Goal: Task Accomplishment & Management: Manage account settings

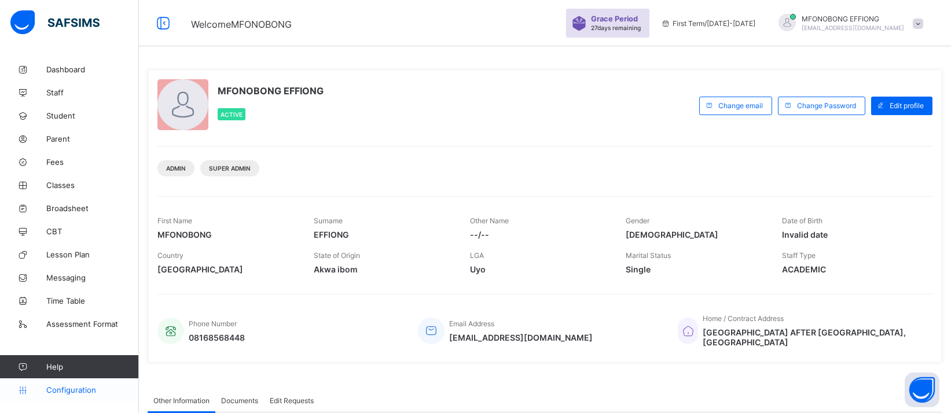
click at [90, 389] on span "Configuration" at bounding box center [92, 389] width 92 height 9
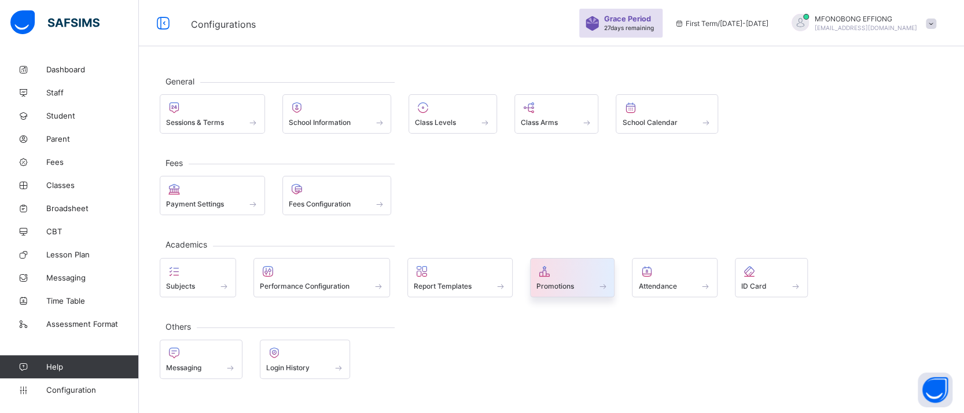
click at [566, 291] on div "Promotions" at bounding box center [572, 277] width 85 height 39
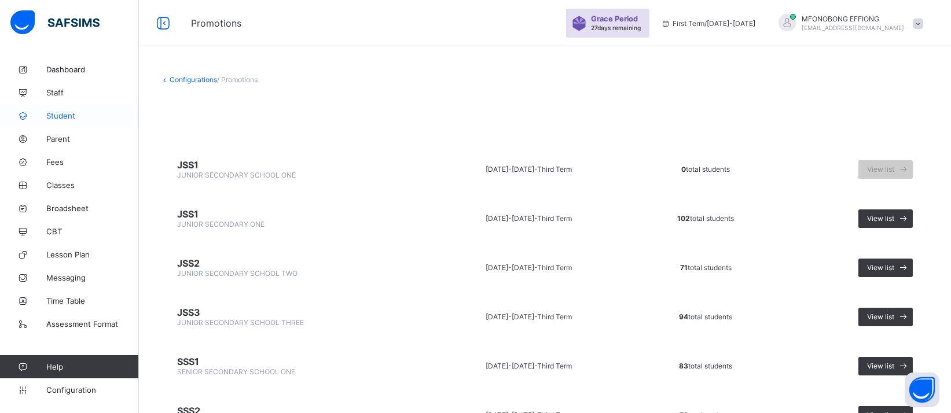
click at [70, 119] on span "Student" at bounding box center [92, 115] width 93 height 9
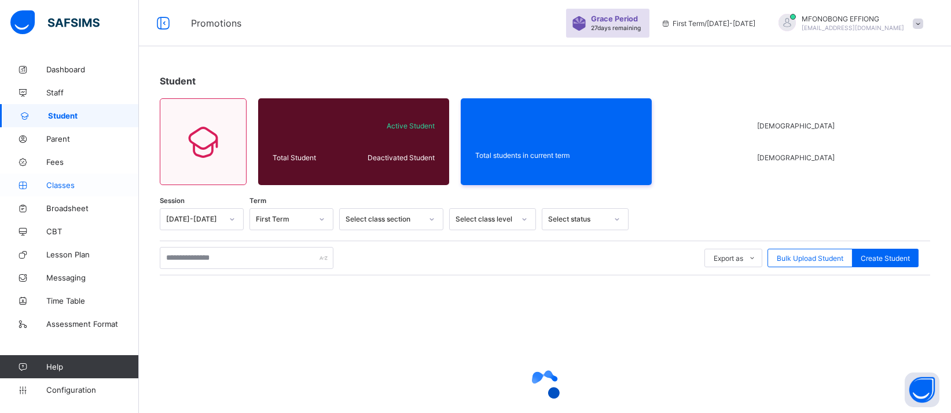
click at [75, 192] on link "Classes" at bounding box center [69, 185] width 139 height 23
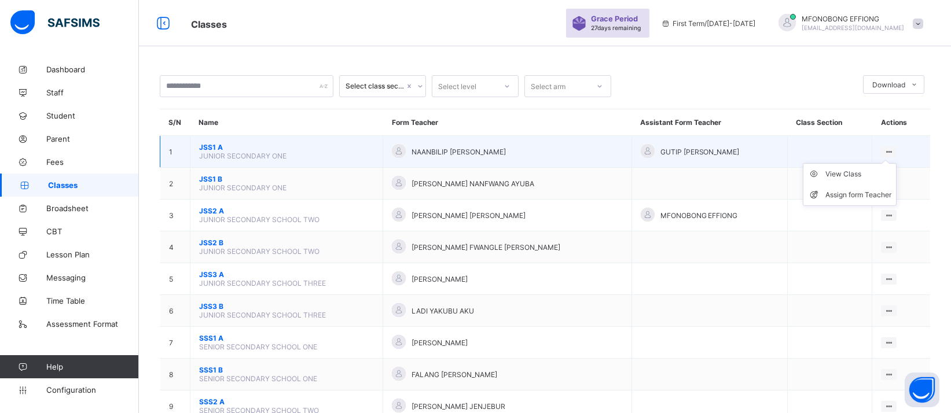
click at [894, 148] on icon at bounding box center [889, 152] width 10 height 9
click at [891, 163] on ul "View Class Assign form Teacher" at bounding box center [850, 184] width 94 height 43
click at [842, 175] on div "View Class" at bounding box center [858, 174] width 66 height 12
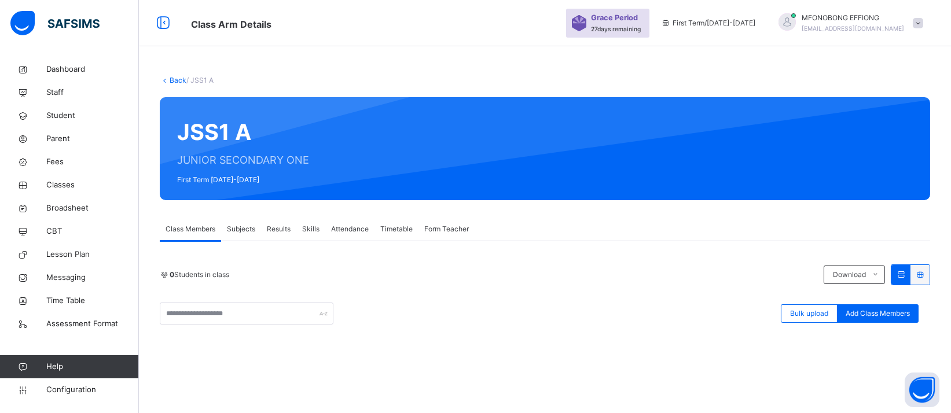
click at [172, 81] on link "Back" at bounding box center [178, 80] width 17 height 9
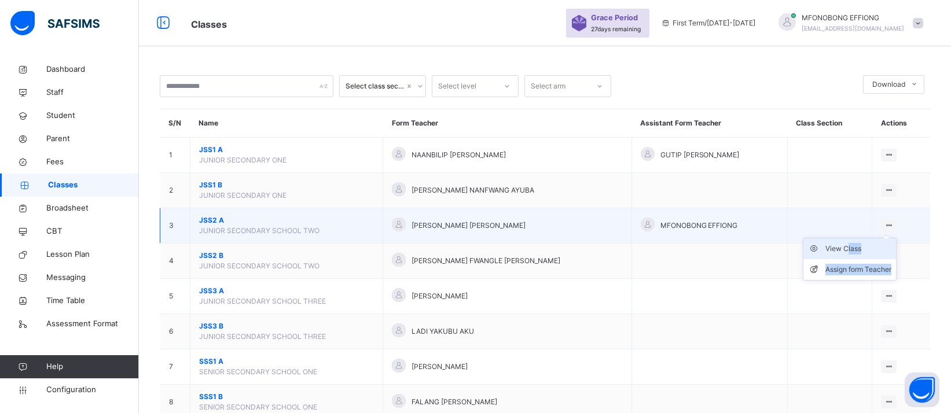
drag, startPoint x: 857, startPoint y: 239, endPoint x: 852, endPoint y: 248, distance: 9.8
click at [852, 248] on ul "View Class Assign form Teacher" at bounding box center [850, 259] width 94 height 43
click at [852, 248] on div "View Class" at bounding box center [858, 249] width 66 height 12
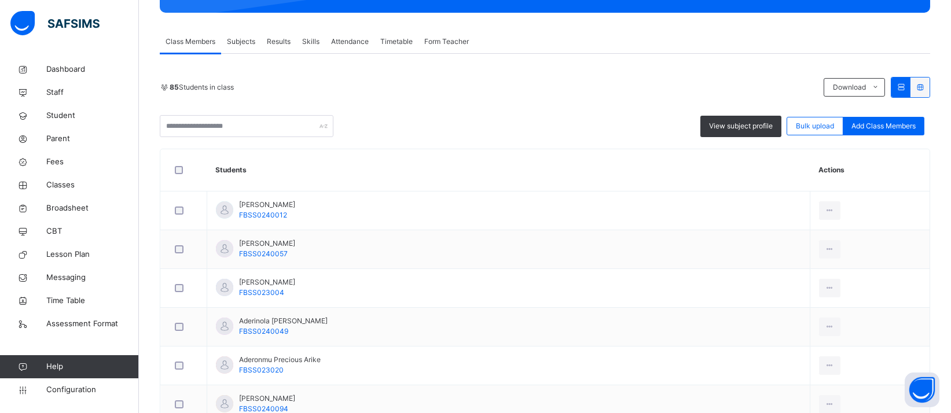
scroll to position [143, 0]
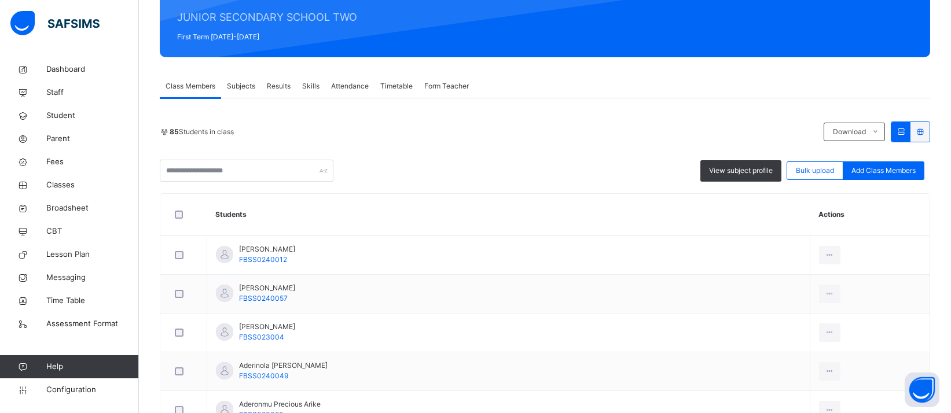
click at [180, 218] on div at bounding box center [184, 215] width 29 height 24
click at [678, 168] on span "Transfer students" at bounding box center [663, 171] width 56 height 10
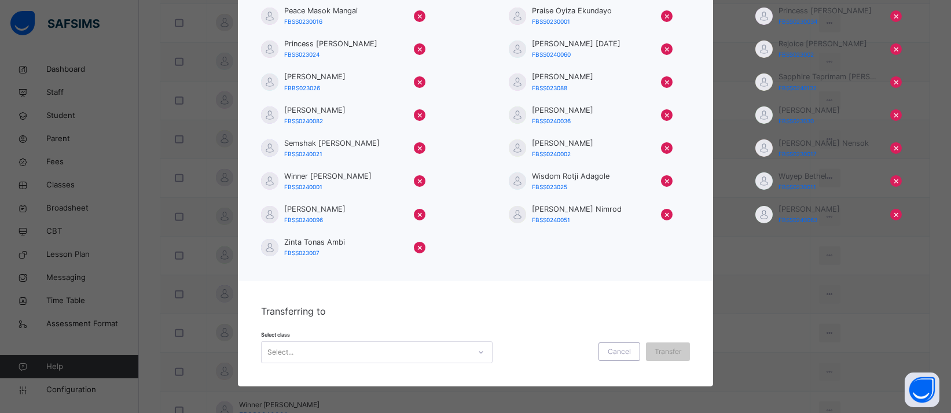
scroll to position [787, 0]
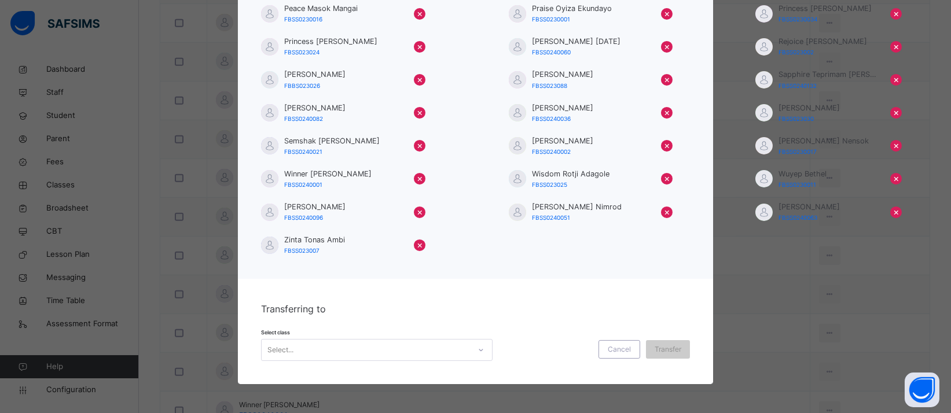
click at [459, 349] on div "Select..." at bounding box center [366, 350] width 208 height 18
click at [614, 352] on span "Cancel" at bounding box center [619, 349] width 23 height 10
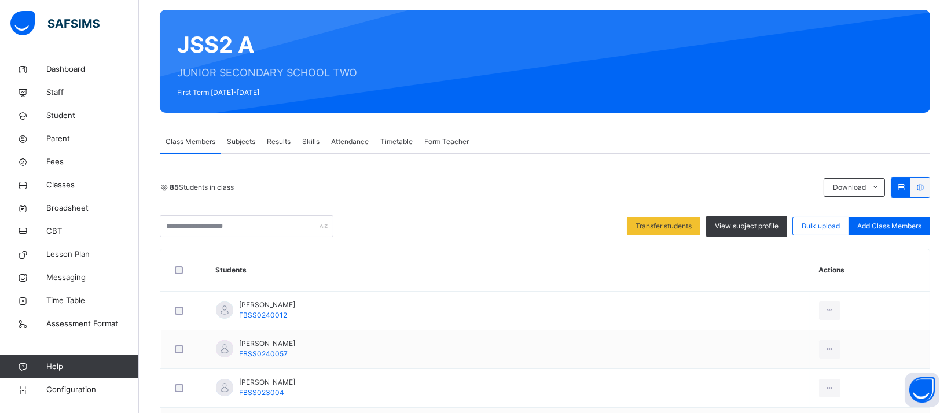
scroll to position [0, 0]
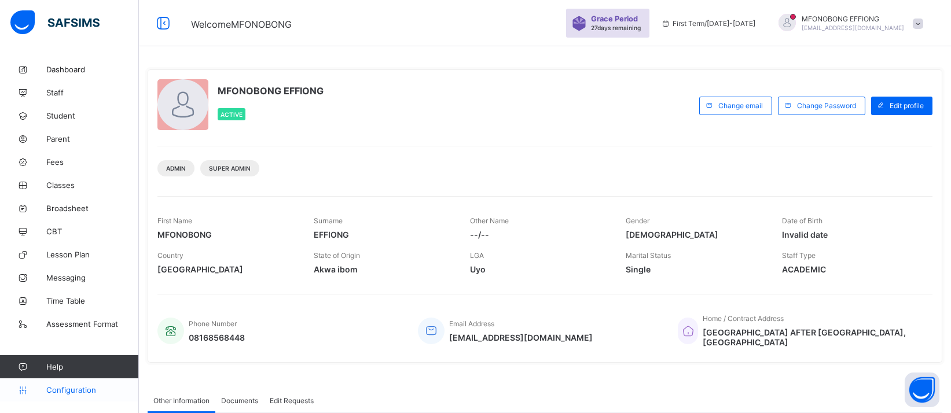
click at [86, 391] on span "Configuration" at bounding box center [92, 389] width 92 height 9
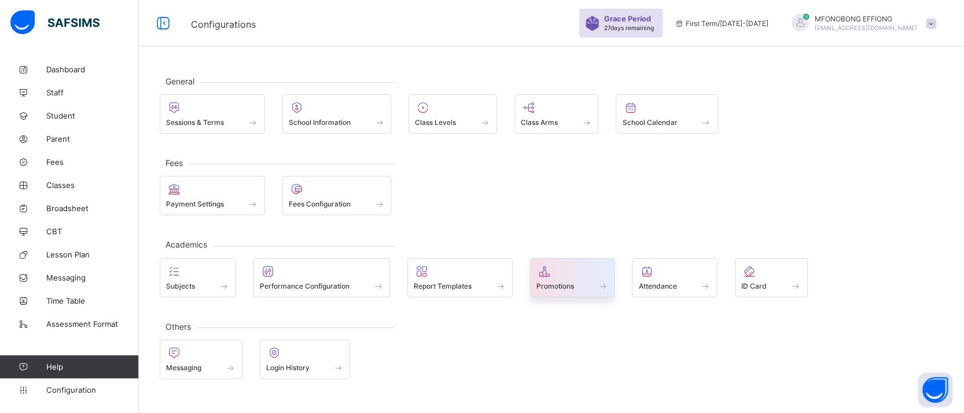
click at [583, 269] on div at bounding box center [572, 271] width 72 height 14
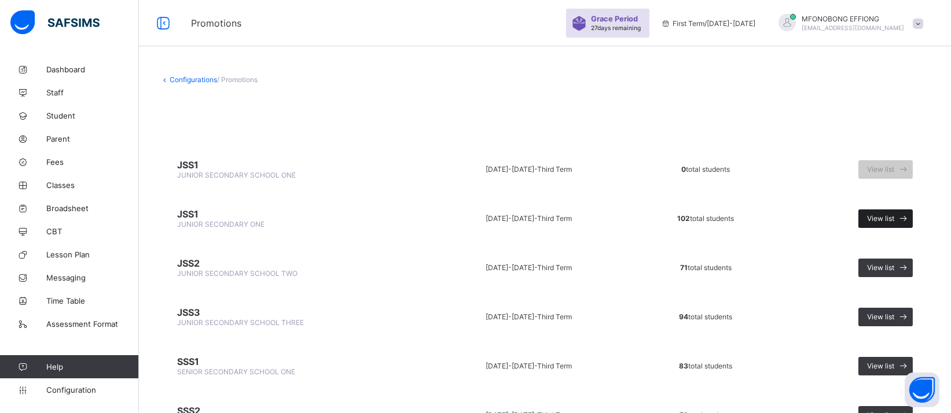
click at [903, 209] on div "View list" at bounding box center [885, 218] width 54 height 19
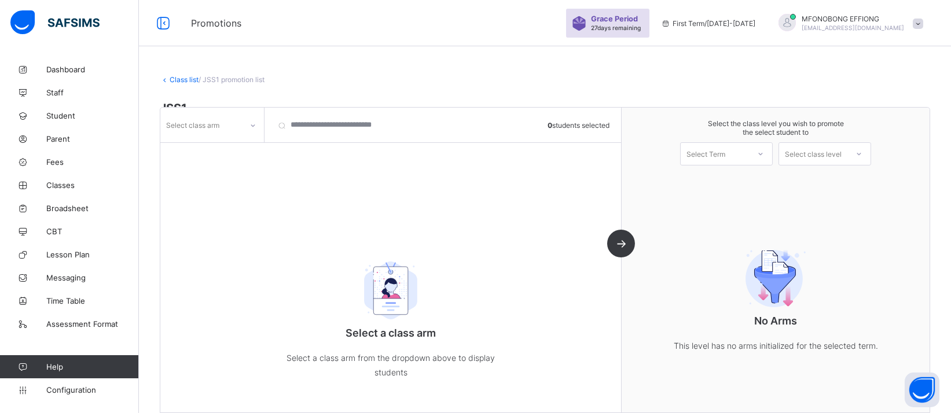
click at [245, 127] on div at bounding box center [253, 125] width 20 height 19
click at [207, 150] on div "B" at bounding box center [212, 150] width 102 height 18
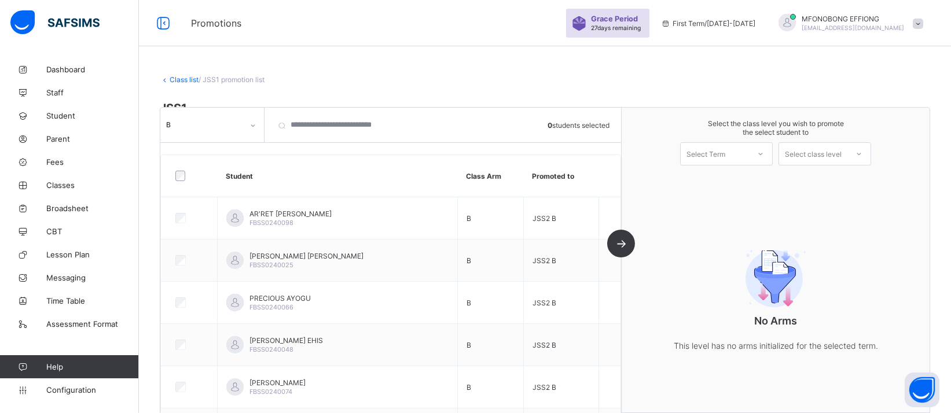
click at [182, 182] on div at bounding box center [189, 176] width 39 height 24
click at [771, 153] on div at bounding box center [760, 154] width 21 height 20
click at [755, 178] on div "First Term [DATE]-[DATE]" at bounding box center [726, 184] width 91 height 27
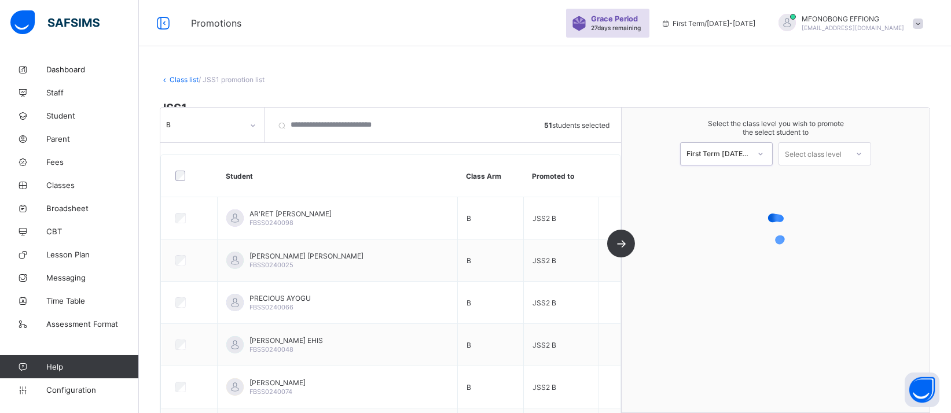
click at [819, 162] on div "Select class level" at bounding box center [824, 153] width 93 height 23
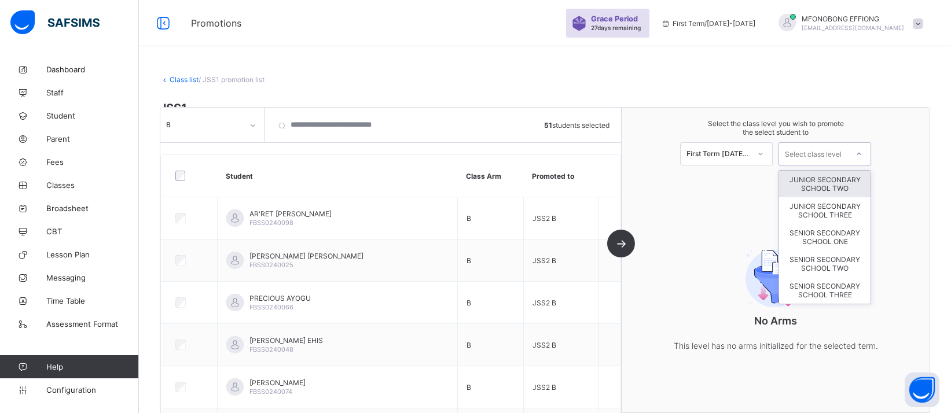
click at [837, 187] on div "JUNIOR SECONDARY SCHOOL TWO" at bounding box center [824, 184] width 91 height 27
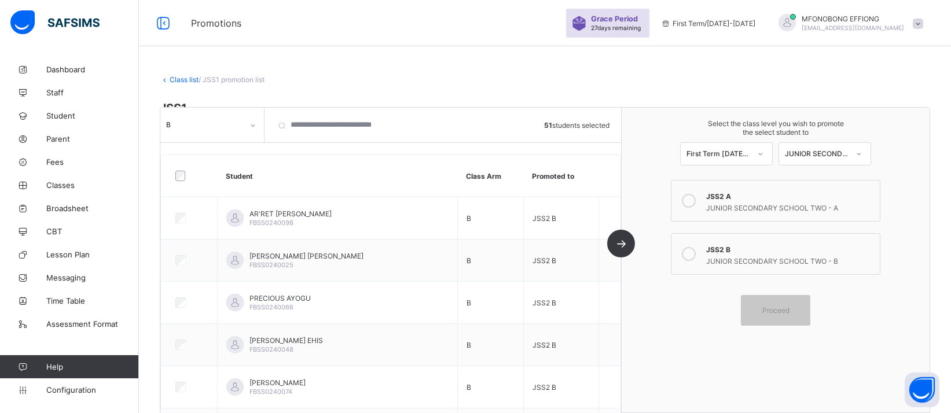
click at [774, 254] on div "JUNIOR SECONDARY SCHOOL TWO - B" at bounding box center [790, 260] width 168 height 12
click at [781, 310] on span "Proceed" at bounding box center [775, 310] width 27 height 9
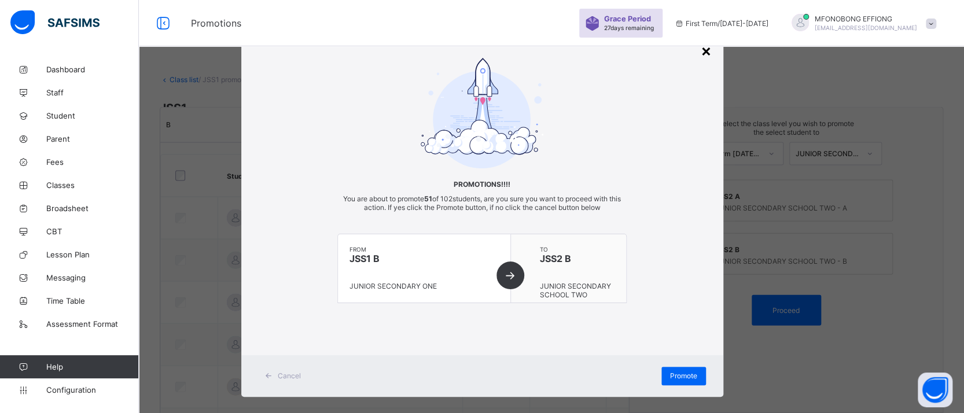
click at [701, 52] on div "×" at bounding box center [706, 51] width 11 height 20
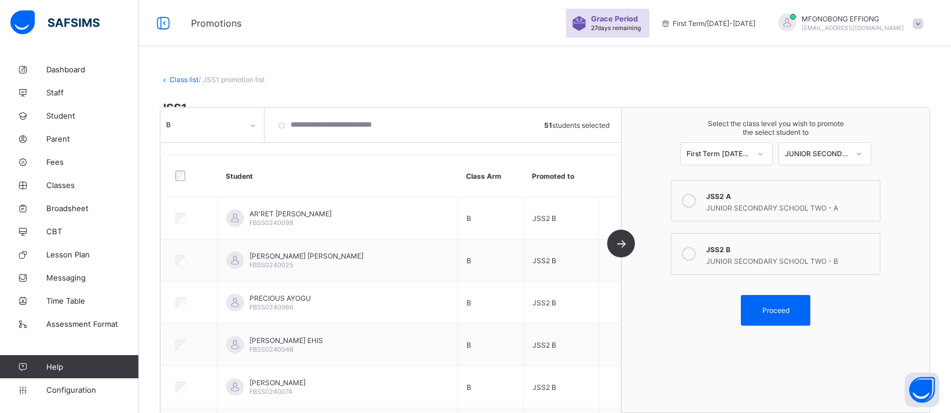
click at [182, 78] on link "Class list" at bounding box center [184, 79] width 29 height 9
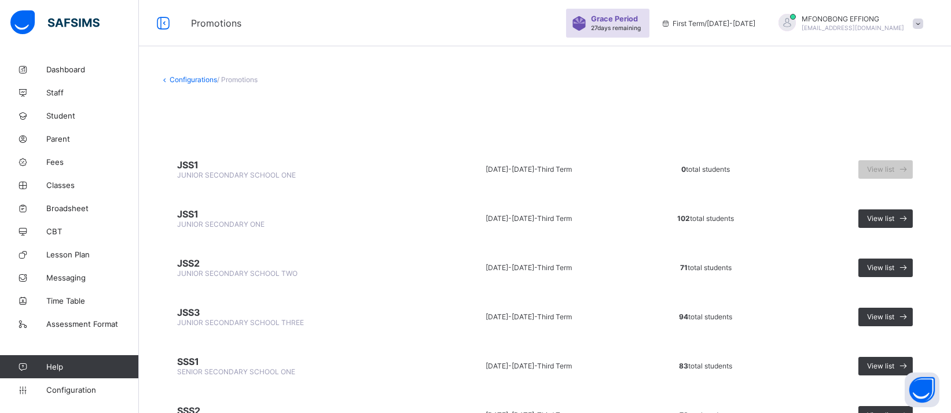
scroll to position [102, 0]
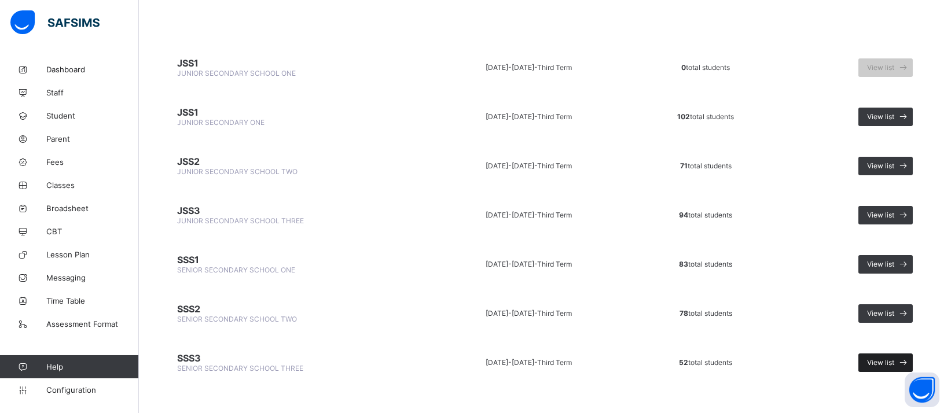
click at [887, 356] on div "View list" at bounding box center [885, 363] width 54 height 19
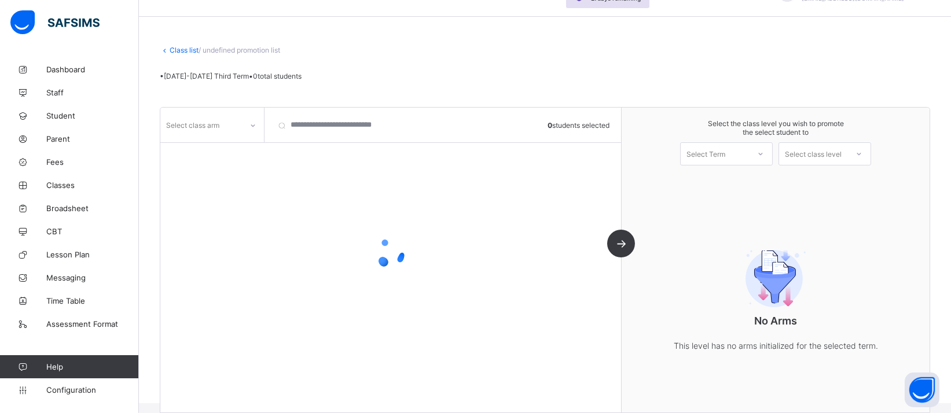
scroll to position [43, 0]
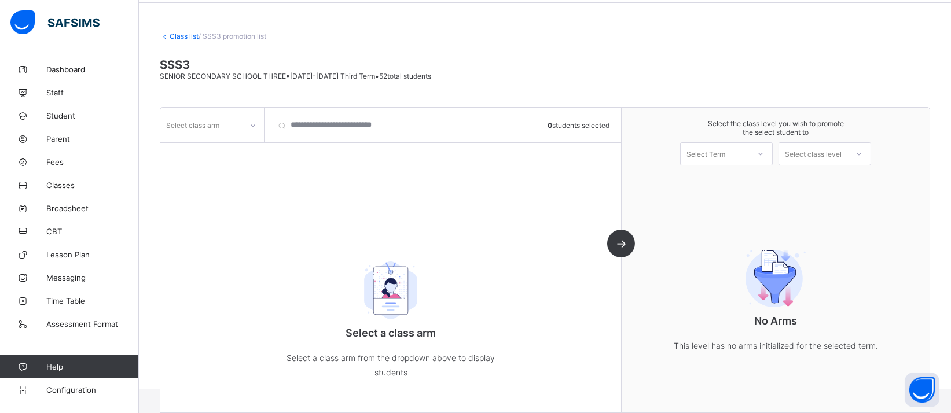
click at [239, 127] on div "Select class arm" at bounding box center [201, 125] width 82 height 16
click at [219, 148] on div "A" at bounding box center [212, 150] width 102 height 18
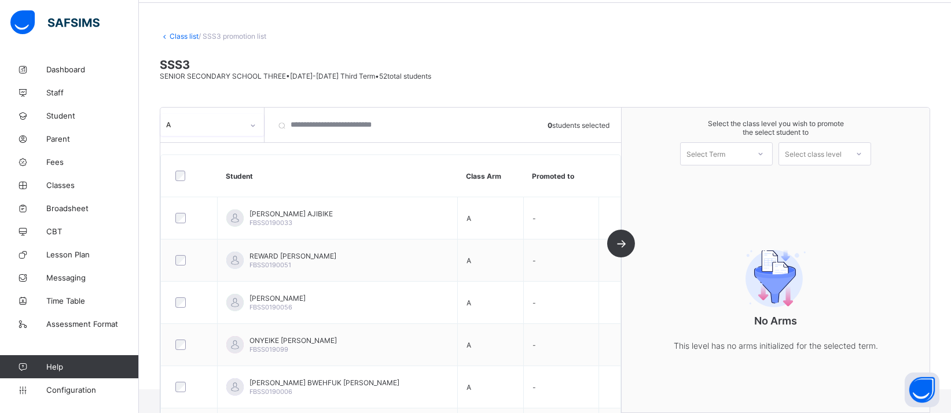
click at [764, 151] on icon at bounding box center [760, 154] width 7 height 12
click at [748, 180] on div "First Term [DATE]-[DATE]" at bounding box center [726, 184] width 91 height 27
click at [817, 158] on div "Select class level" at bounding box center [813, 153] width 57 height 23
click at [817, 159] on div "Select class level" at bounding box center [813, 153] width 57 height 23
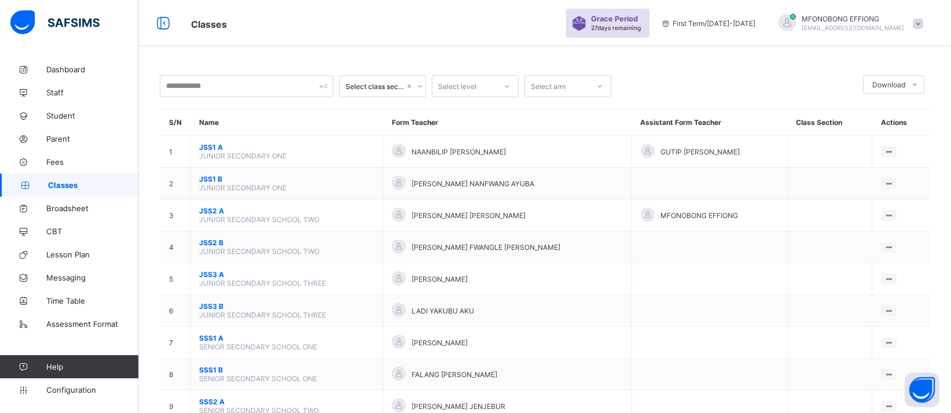
scroll to position [116, 0]
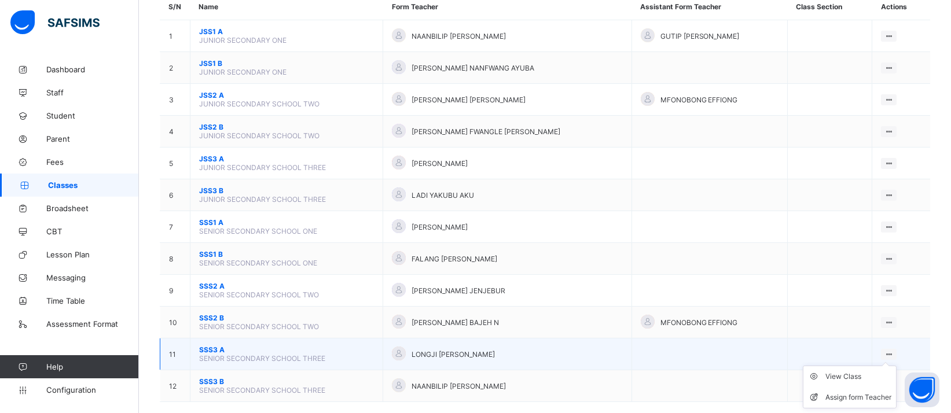
click at [894, 350] on icon at bounding box center [889, 354] width 10 height 9
click at [861, 371] on div "View Class" at bounding box center [858, 377] width 66 height 12
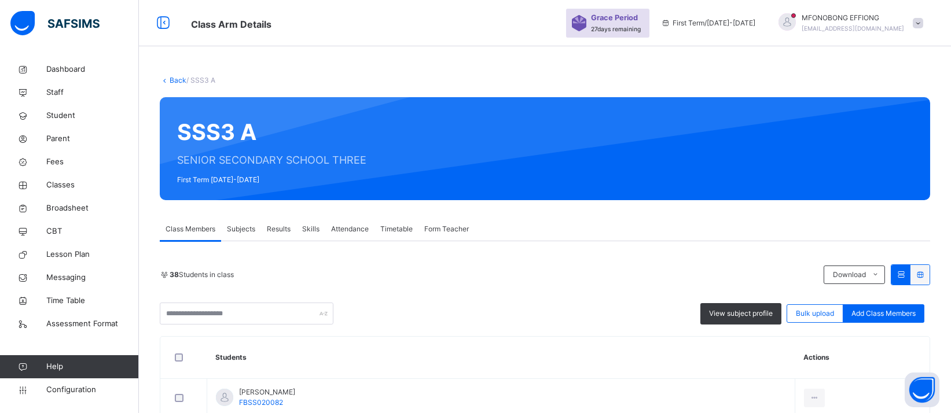
click at [185, 358] on div at bounding box center [183, 358] width 23 height 9
click at [172, 79] on link "Back" at bounding box center [178, 80] width 17 height 9
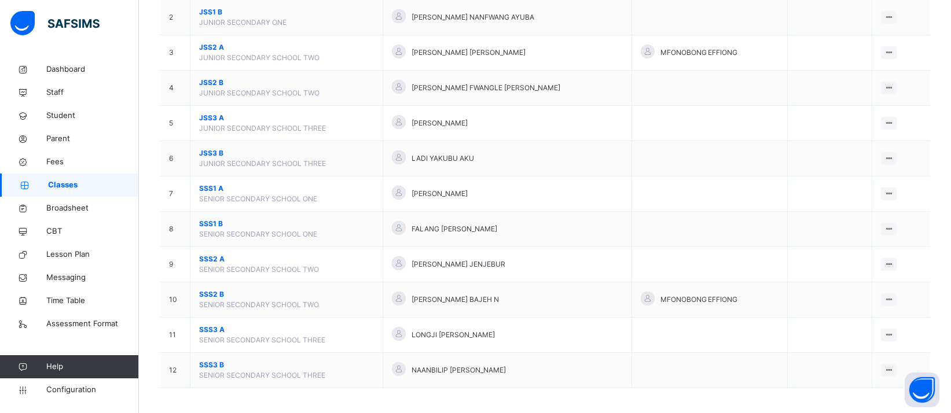
scroll to position [175, 0]
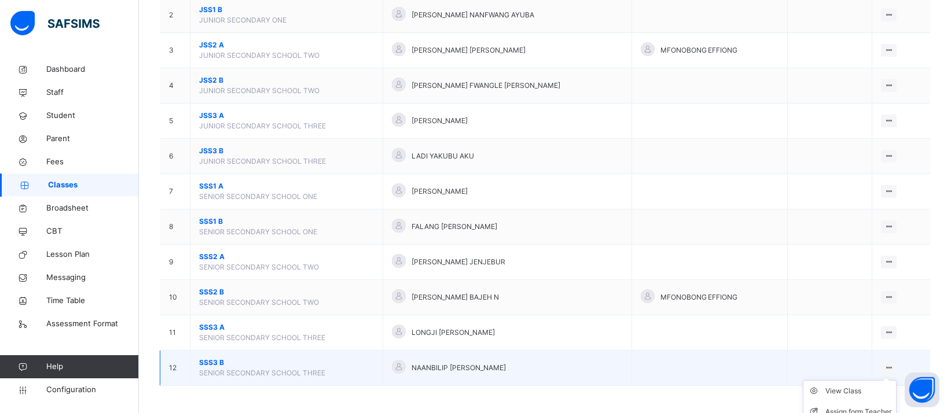
click at [892, 365] on icon at bounding box center [889, 367] width 10 height 9
click at [863, 387] on div "View Class" at bounding box center [858, 391] width 66 height 12
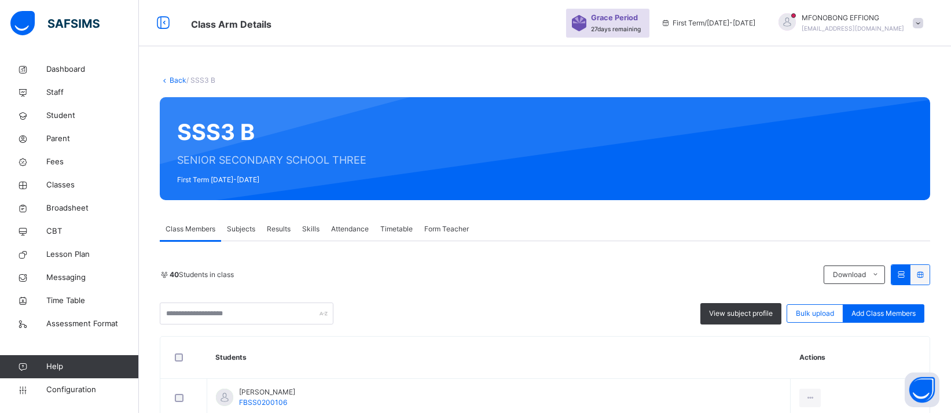
click at [174, 80] on link "Back" at bounding box center [178, 80] width 17 height 9
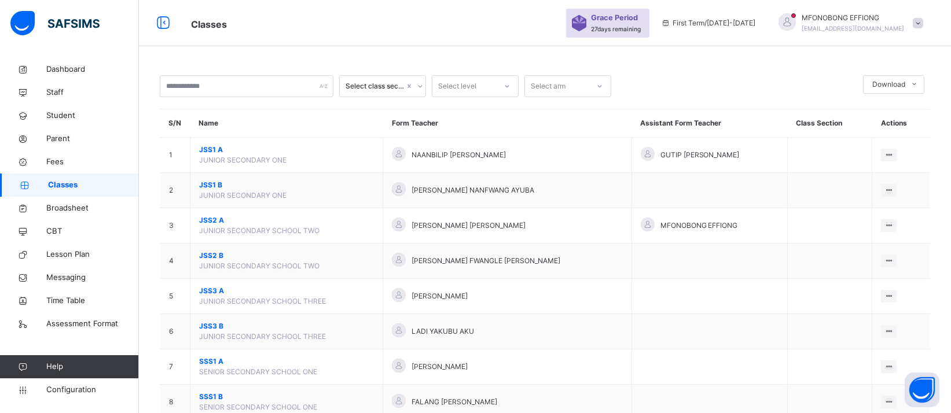
scroll to position [175, 0]
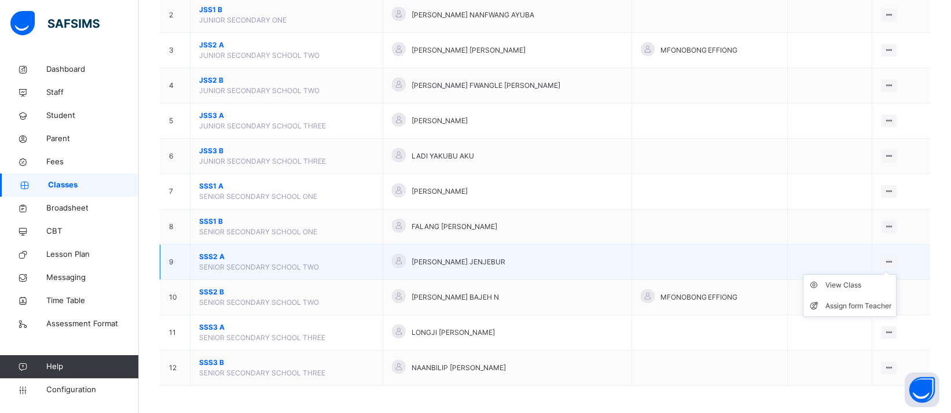
click at [896, 274] on ul "View Class Assign form Teacher" at bounding box center [850, 295] width 94 height 43
click at [848, 284] on div "View Class" at bounding box center [858, 286] width 66 height 12
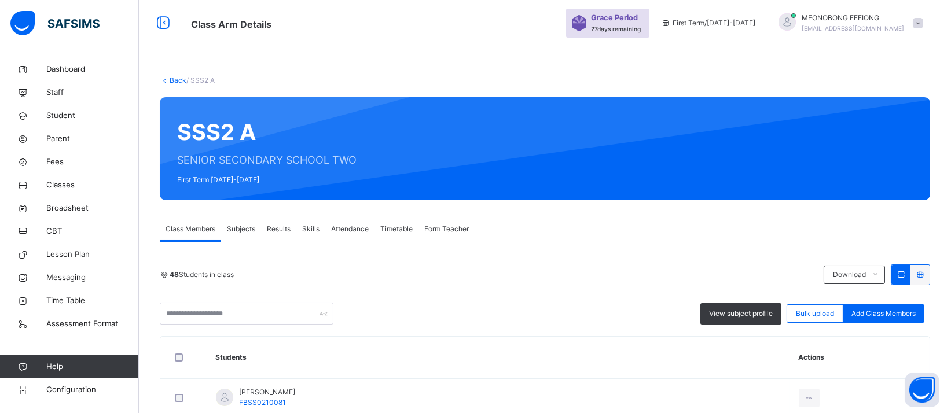
click at [173, 82] on link "Back" at bounding box center [178, 80] width 17 height 9
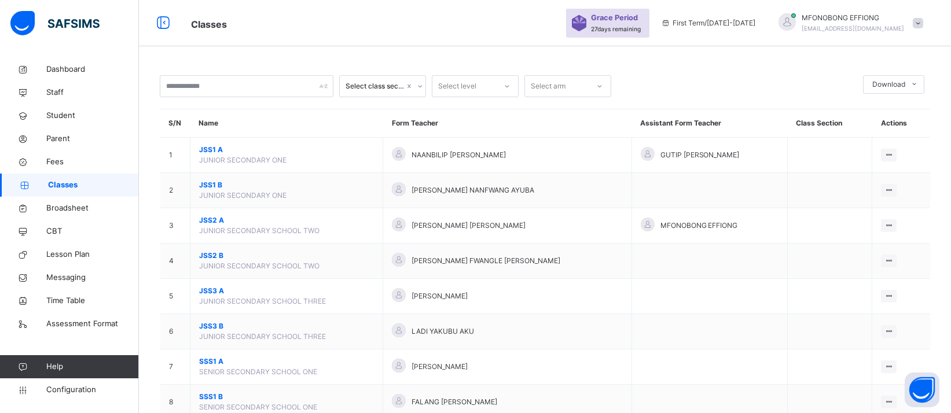
scroll to position [175, 0]
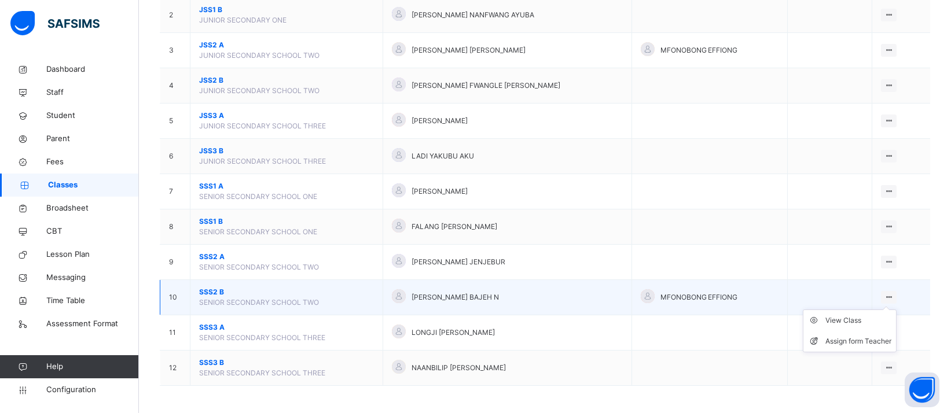
click at [894, 310] on ul "View Class Assign form Teacher" at bounding box center [850, 331] width 94 height 43
click at [856, 318] on div "View Class" at bounding box center [858, 321] width 66 height 12
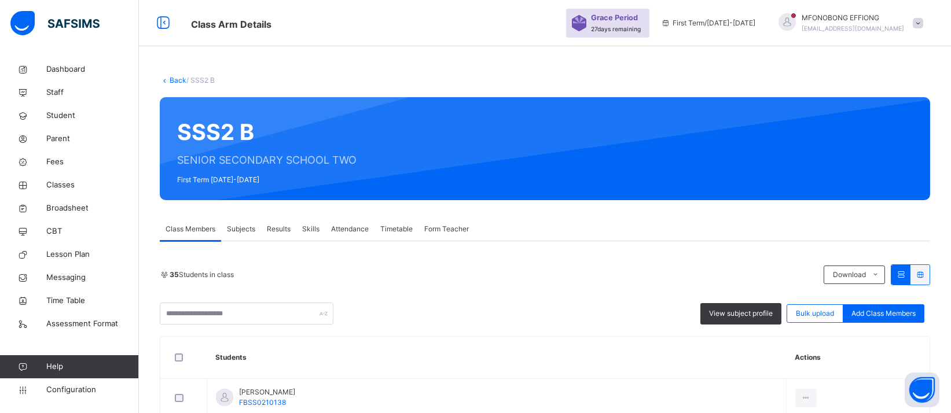
click at [166, 80] on icon at bounding box center [165, 80] width 10 height 9
click at [171, 80] on link "Back" at bounding box center [178, 80] width 17 height 9
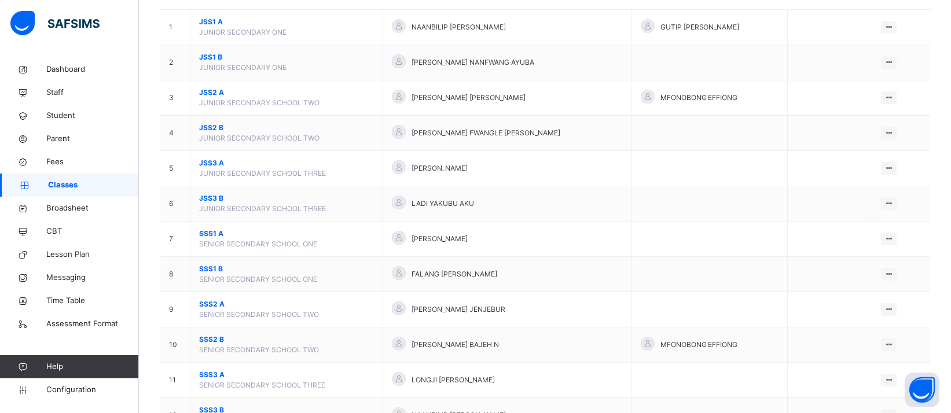
scroll to position [128, 0]
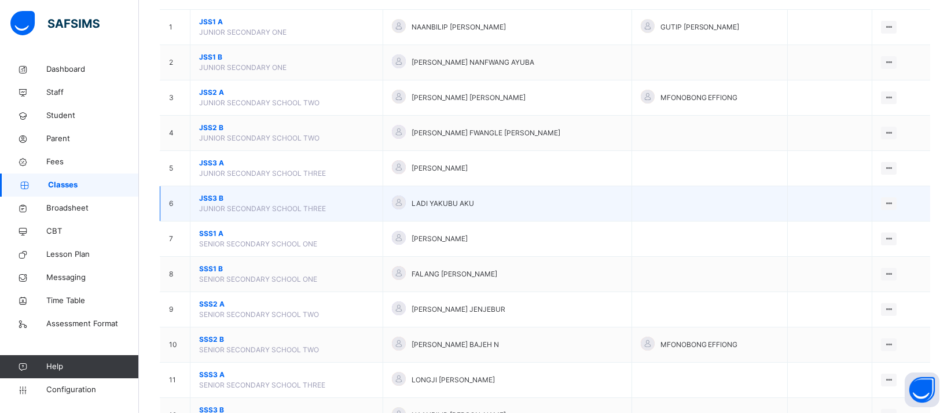
click at [898, 210] on td "View Class Assign form Teacher" at bounding box center [901, 203] width 58 height 35
click at [896, 216] on ul "View Class Assign form Teacher" at bounding box center [850, 237] width 94 height 43
click at [856, 225] on div "View Class" at bounding box center [858, 227] width 66 height 12
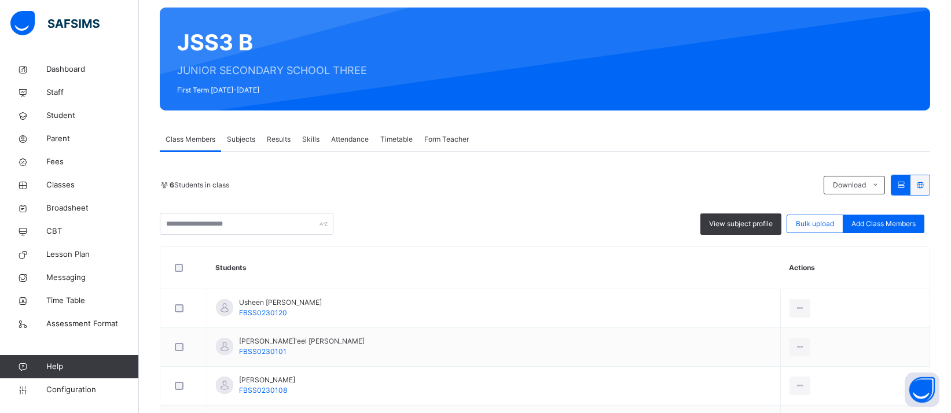
scroll to position [86, 0]
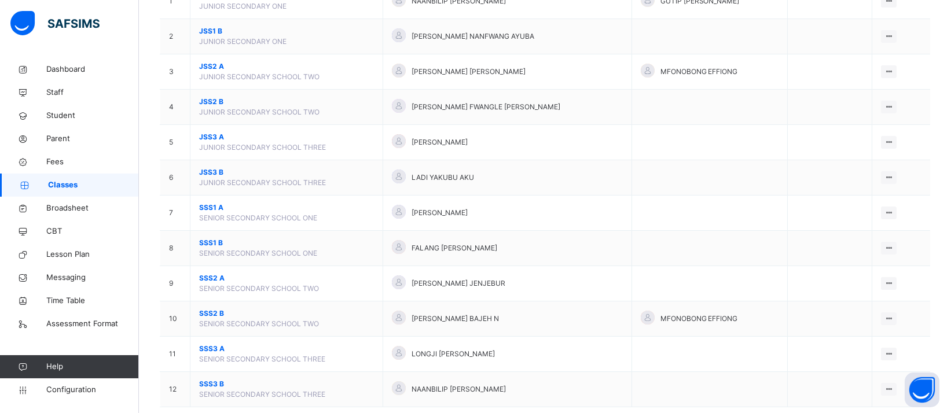
scroll to position [156, 0]
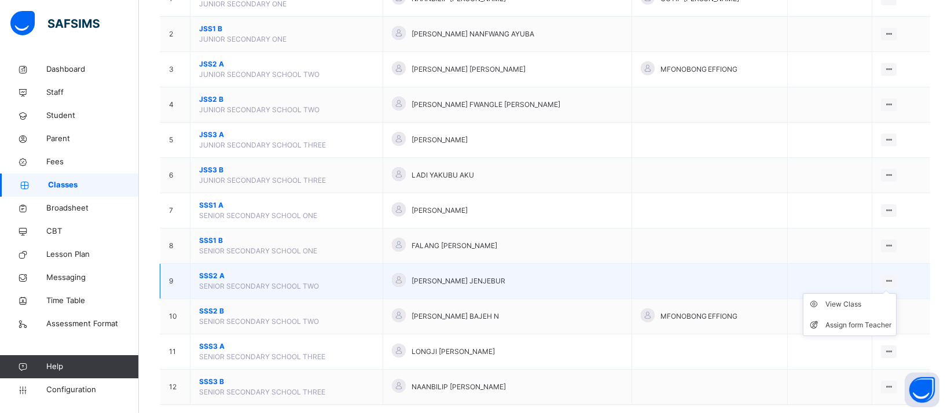
click at [894, 277] on icon at bounding box center [889, 281] width 10 height 9
click at [845, 302] on div "View Class" at bounding box center [858, 305] width 66 height 12
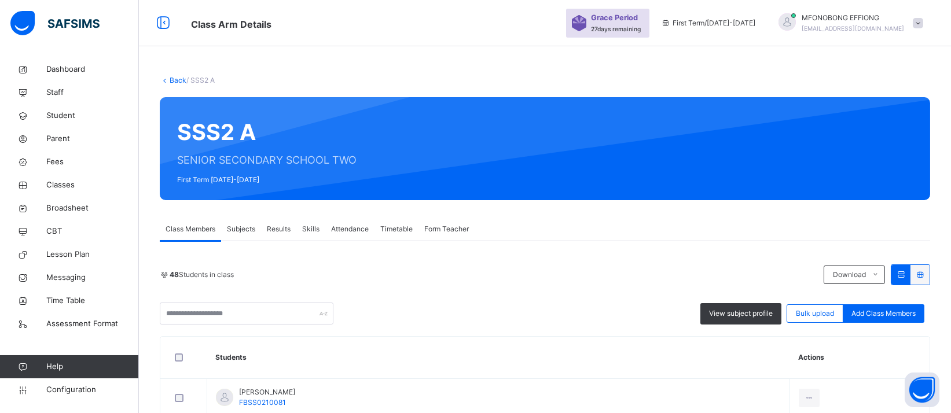
drag, startPoint x: 160, startPoint y: 88, endPoint x: 171, endPoint y: 83, distance: 12.2
click at [171, 83] on link "Back" at bounding box center [178, 80] width 17 height 9
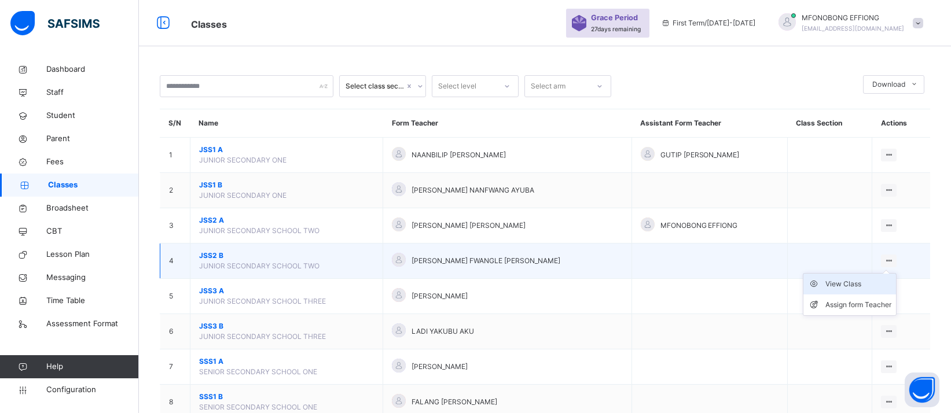
click at [859, 285] on div "View Class" at bounding box center [858, 284] width 66 height 12
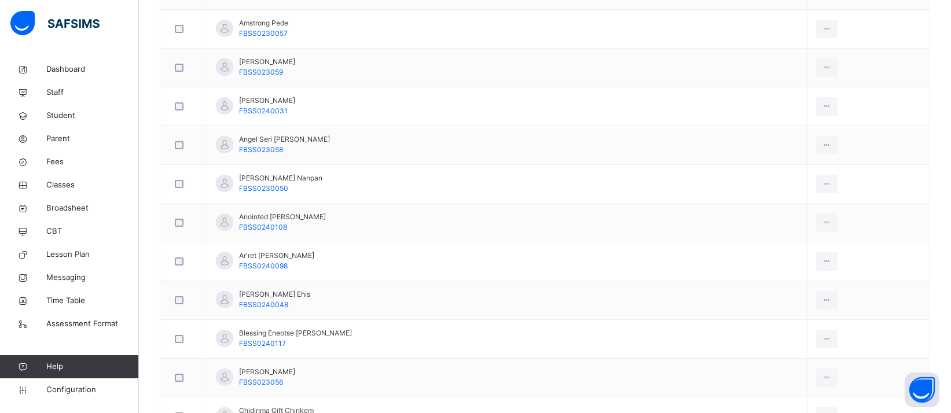
scroll to position [870, 0]
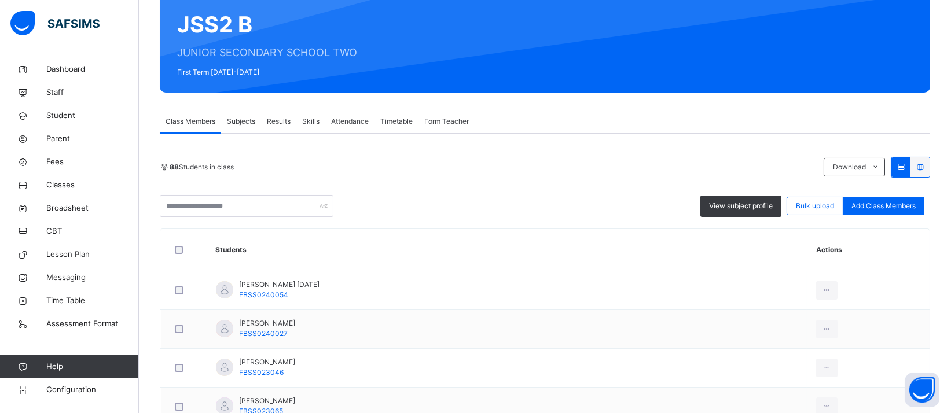
drag, startPoint x: 232, startPoint y: 113, endPoint x: 248, endPoint y: -43, distance: 157.0
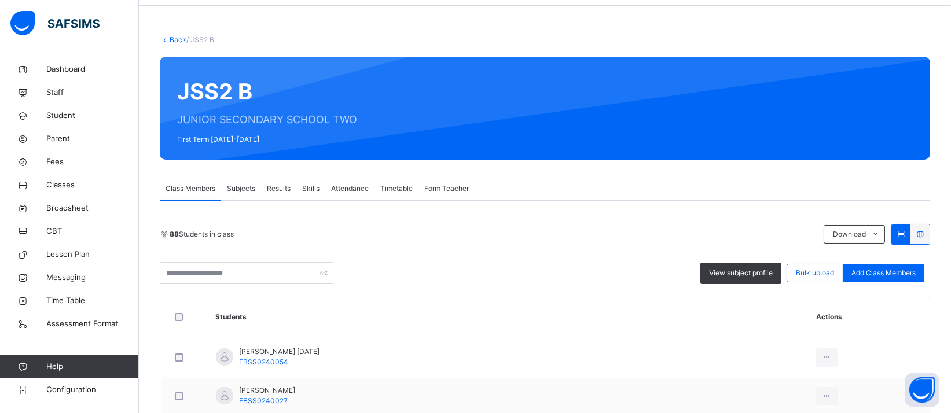
click at [174, 43] on link "Back" at bounding box center [178, 39] width 17 height 9
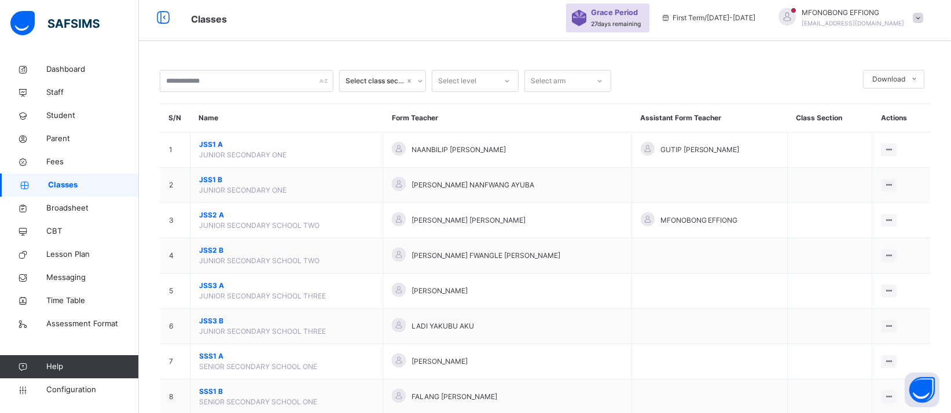
scroll to position [10, 0]
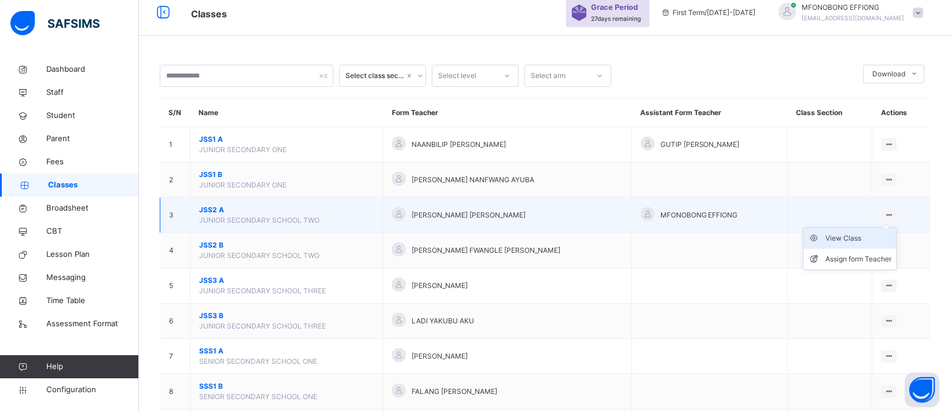
click at [869, 242] on div "View Class" at bounding box center [858, 239] width 66 height 12
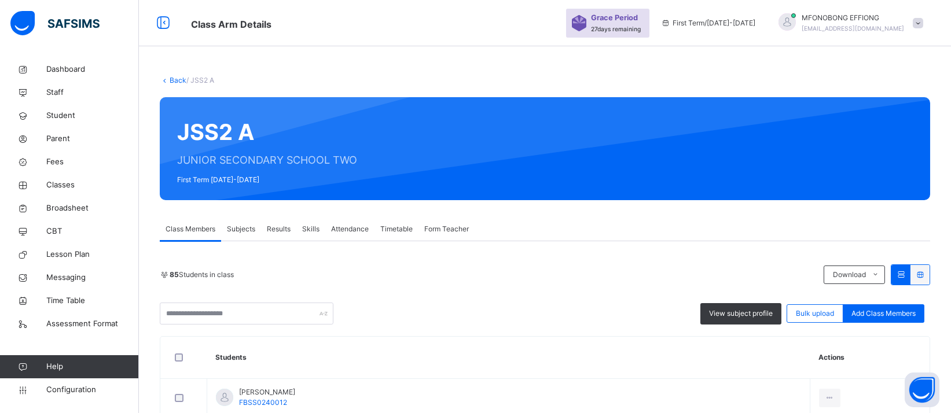
click at [174, 81] on link "Back" at bounding box center [178, 80] width 17 height 9
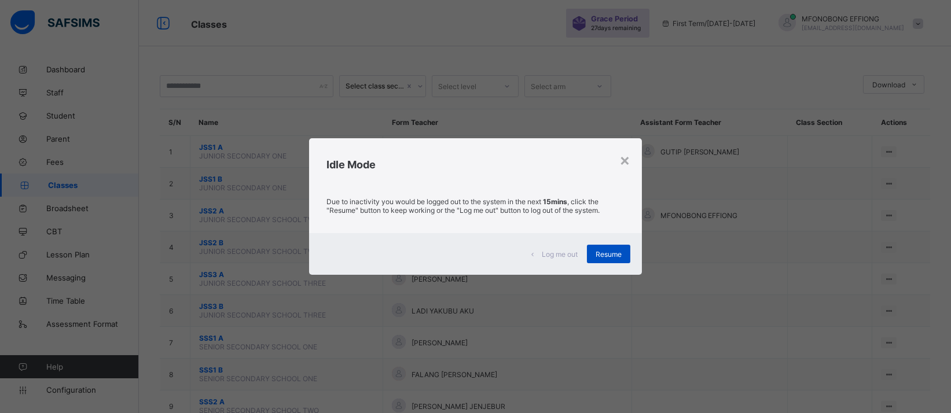
click at [617, 262] on div "Resume" at bounding box center [608, 254] width 43 height 19
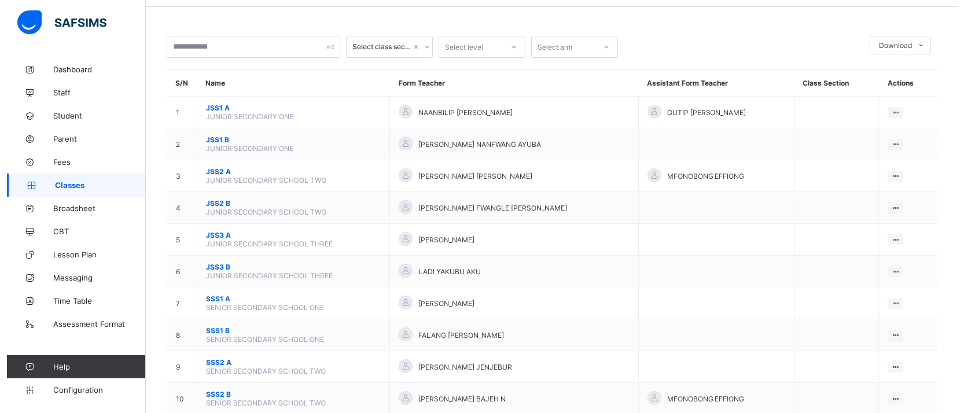
scroll to position [116, 0]
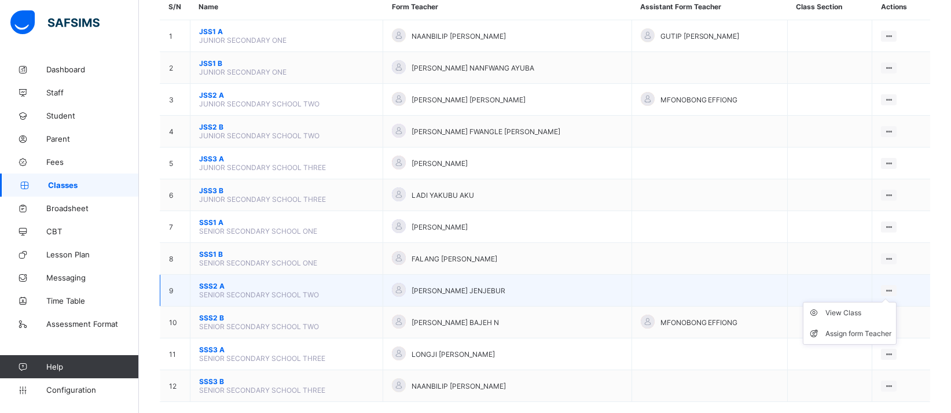
click at [896, 285] on div at bounding box center [889, 290] width 16 height 11
click at [846, 328] on div "Assign form Teacher" at bounding box center [858, 334] width 66 height 12
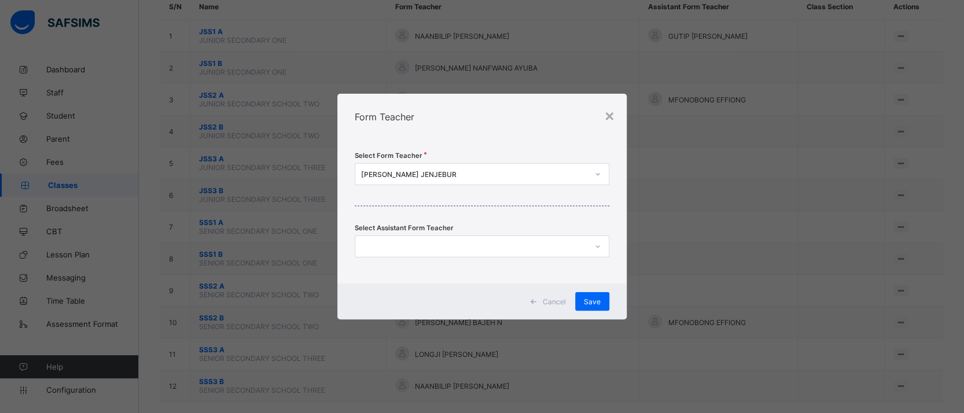
click at [572, 175] on div "[PERSON_NAME] JENJEBUR" at bounding box center [474, 174] width 227 height 9
type input "*"
type input "***"
click at [608, 112] on div "×" at bounding box center [609, 115] width 11 height 20
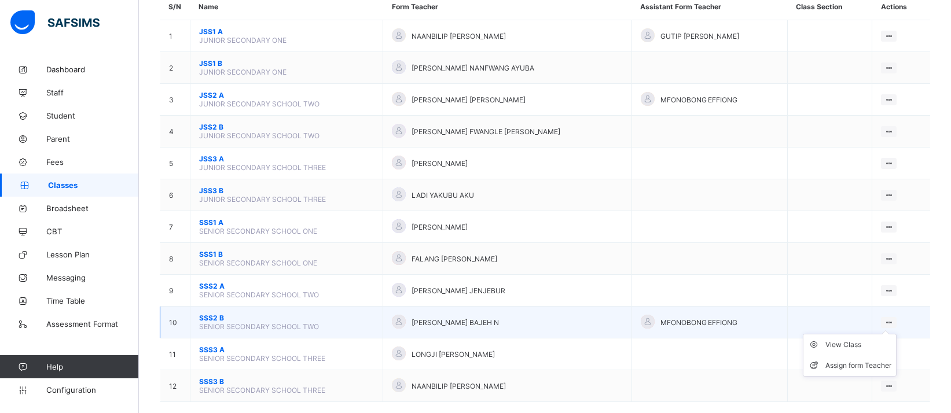
click at [896, 334] on ul "View Class Assign form Teacher" at bounding box center [850, 355] width 94 height 43
click at [841, 360] on div "Assign form Teacher" at bounding box center [858, 366] width 66 height 12
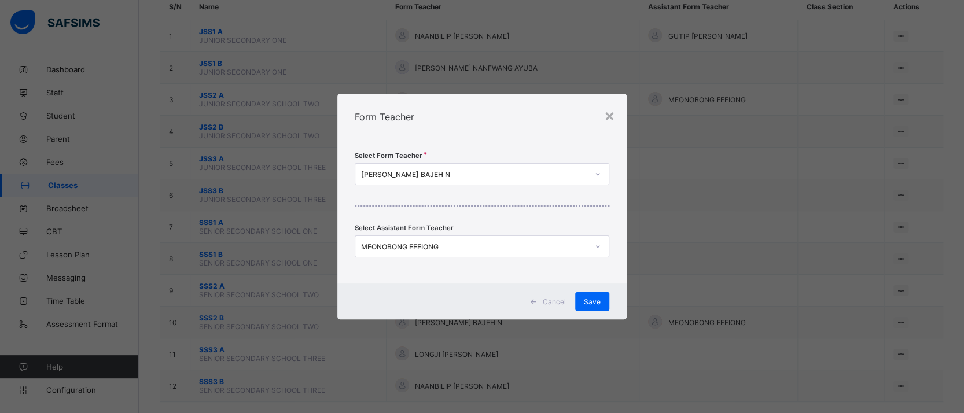
click at [539, 248] on div "MFONOBONG EFFIONG" at bounding box center [474, 246] width 227 height 9
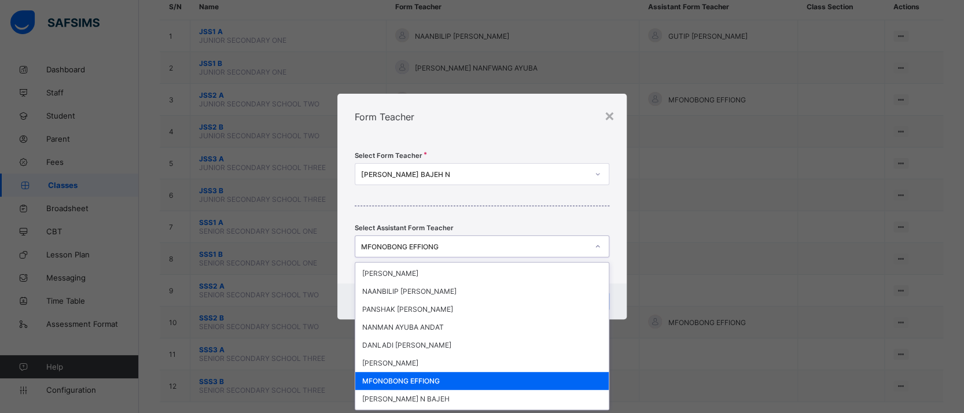
scroll to position [468, 0]
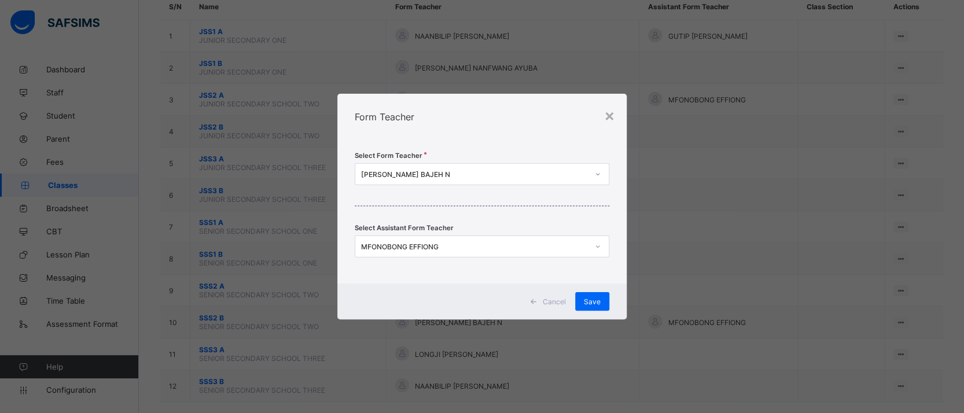
click at [607, 226] on div "Select Form Teacher VICKY BAJEH N Select Assistant Form Teacher MFONOBONG EFFIO…" at bounding box center [481, 212] width 289 height 144
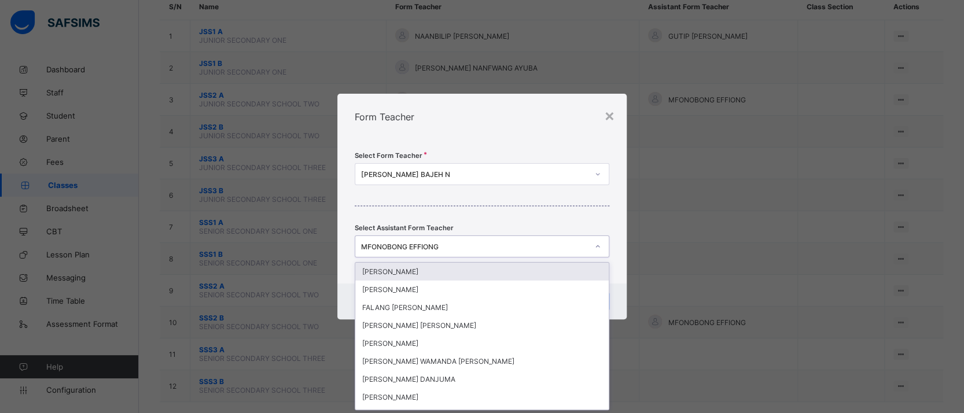
click at [593, 244] on div at bounding box center [598, 246] width 20 height 19
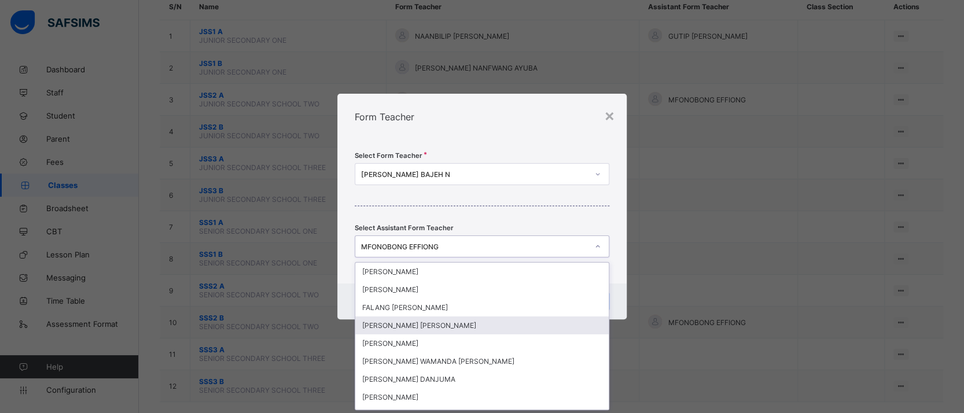
click at [524, 238] on div "MFONOBONG EFFIONG" at bounding box center [482, 247] width 255 height 22
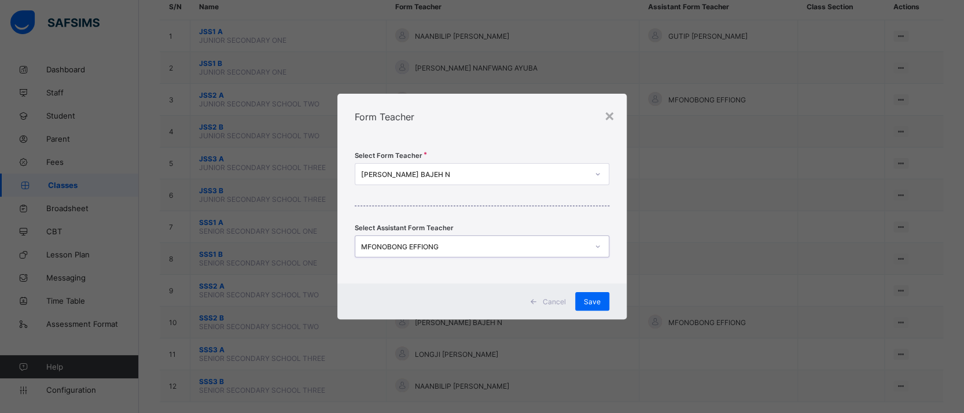
click at [517, 253] on div "MFONOBONG EFFIONG" at bounding box center [470, 246] width 231 height 16
type input "*"
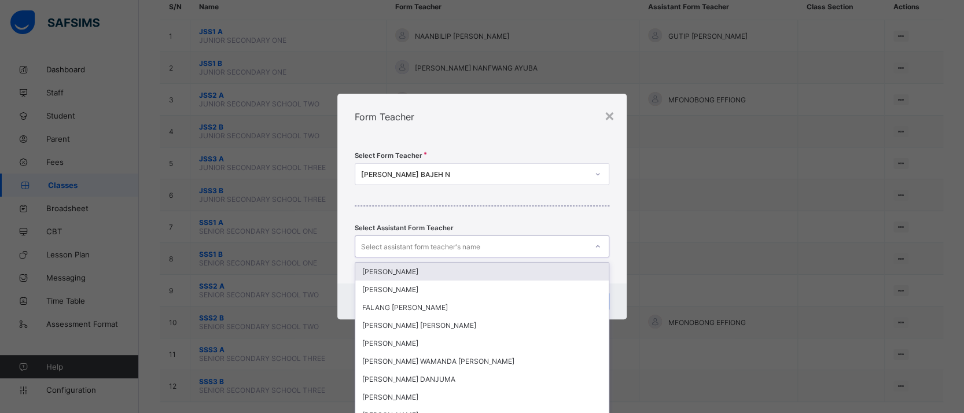
click at [572, 156] on div "Select Form Teacher VICKY BAJEH N Select Assistant Form Teacher option SATI ISH…" at bounding box center [481, 212] width 289 height 144
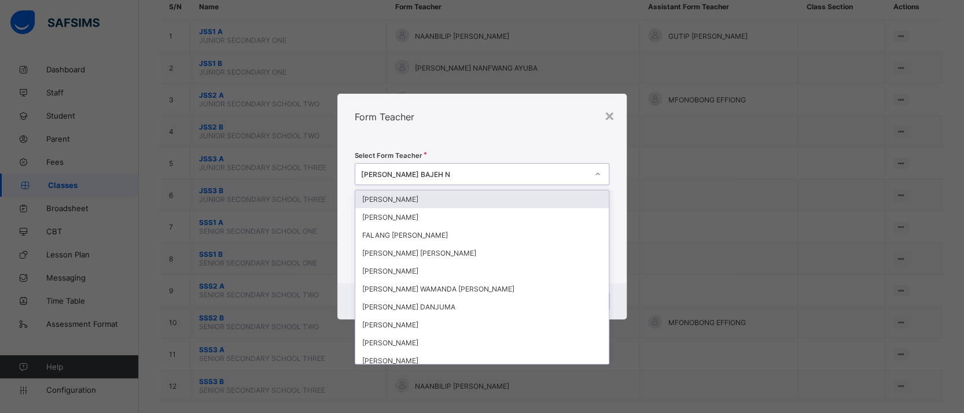
click at [576, 179] on div "[PERSON_NAME] BAJEH N" at bounding box center [470, 174] width 231 height 16
type input "**"
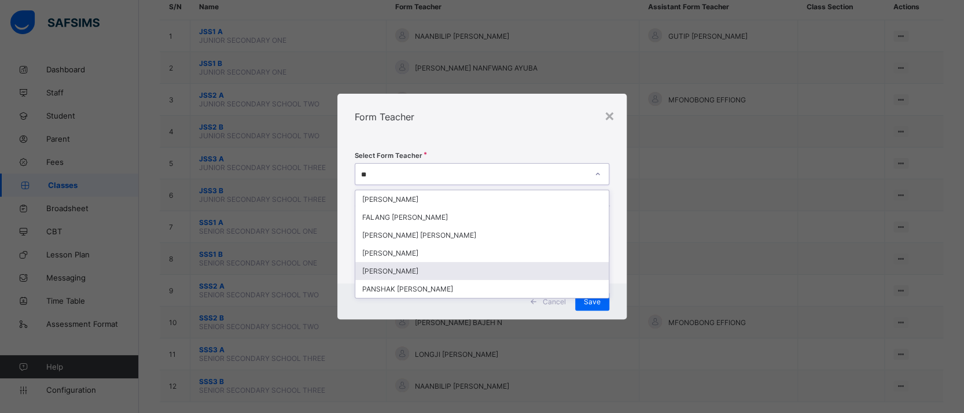
click at [498, 271] on div "DAYEN IBRAHIM FAITH" at bounding box center [481, 271] width 253 height 18
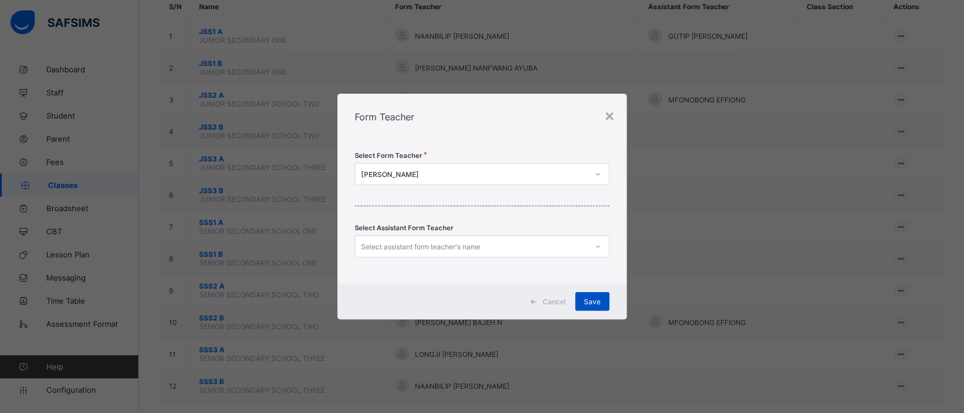
click at [594, 308] on div "Save" at bounding box center [592, 301] width 34 height 19
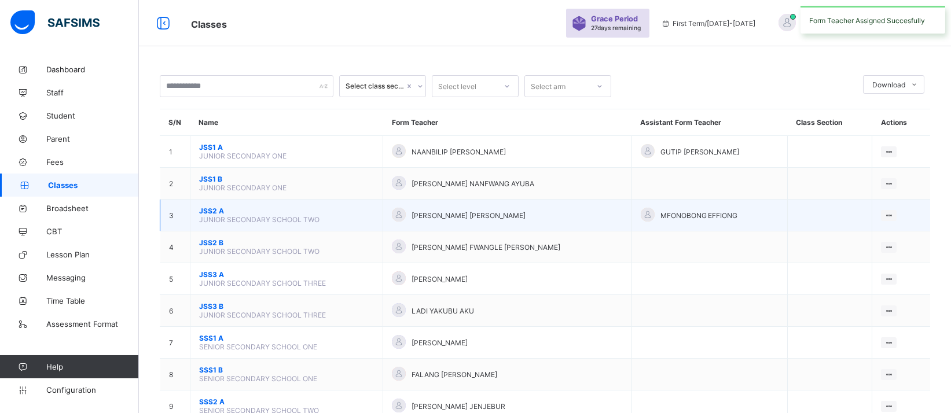
click at [903, 214] on td "View Class Assign form Teacher" at bounding box center [901, 216] width 58 height 32
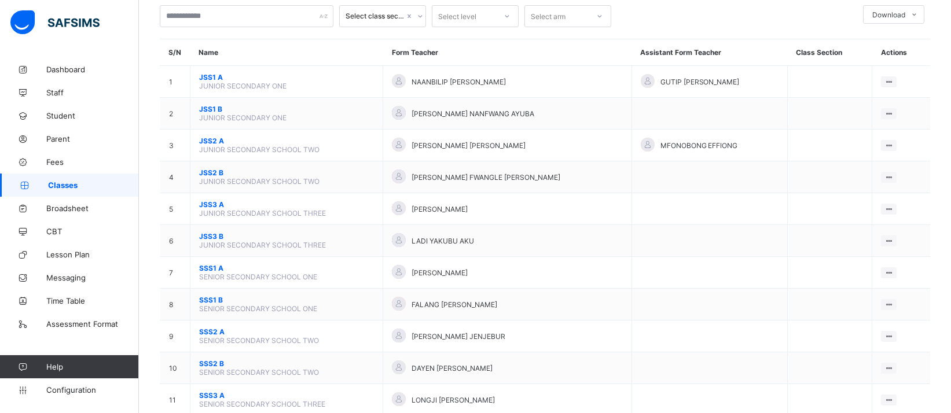
scroll to position [71, 0]
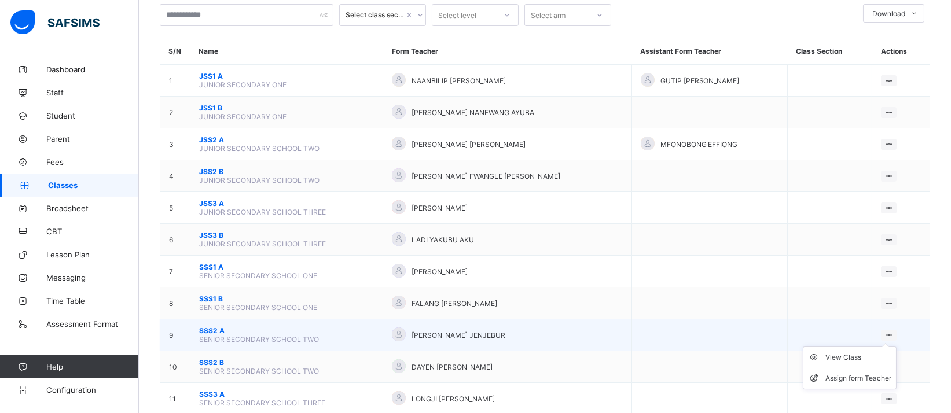
click at [889, 347] on ul "View Class Assign form Teacher" at bounding box center [850, 368] width 94 height 43
click at [861, 352] on div "View Class" at bounding box center [858, 358] width 66 height 12
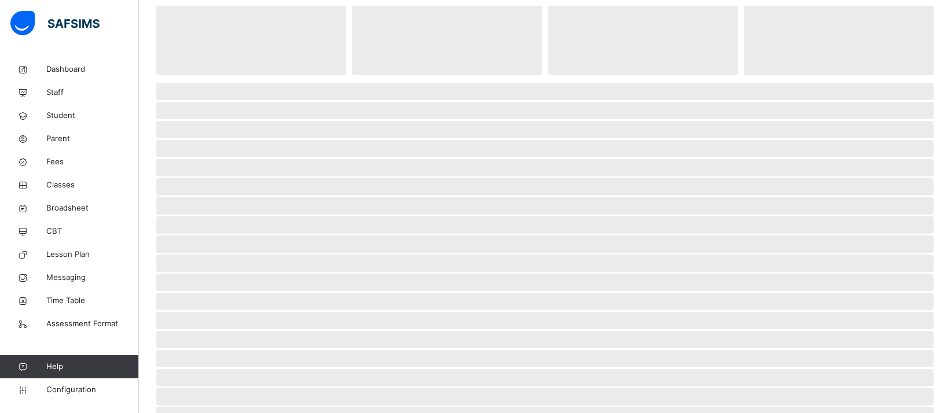
click at [878, 350] on span "‌" at bounding box center [544, 358] width 777 height 17
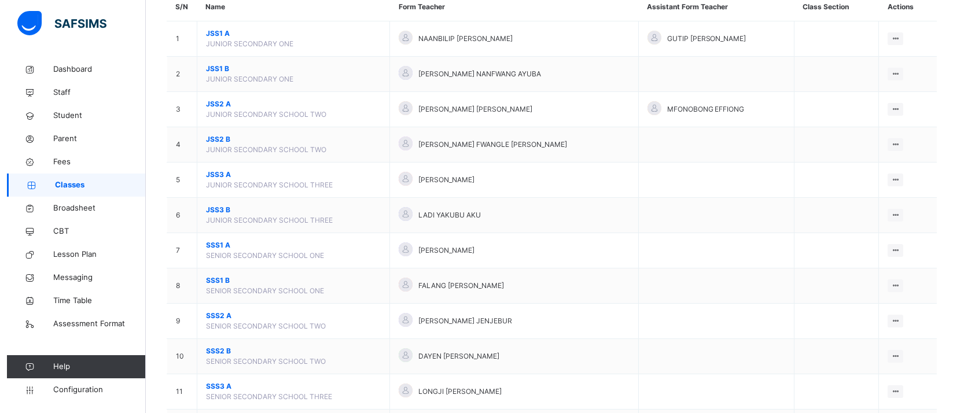
scroll to position [120, 0]
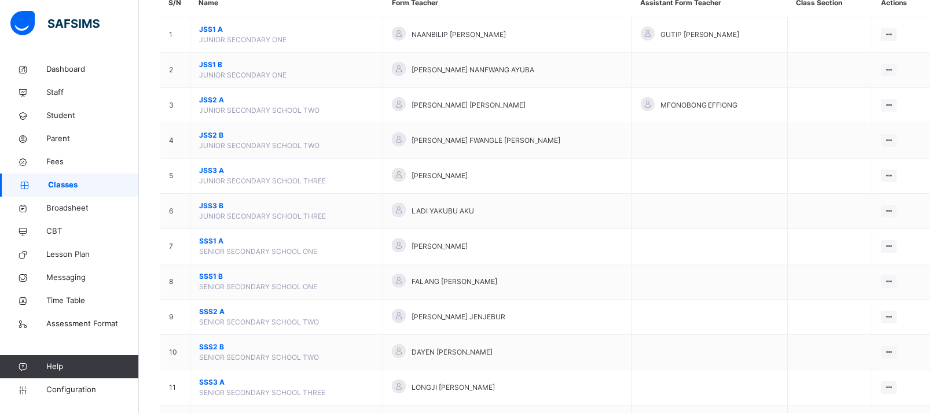
click at [0, 0] on li "Assign form Teacher" at bounding box center [0, 0] width 0 height 0
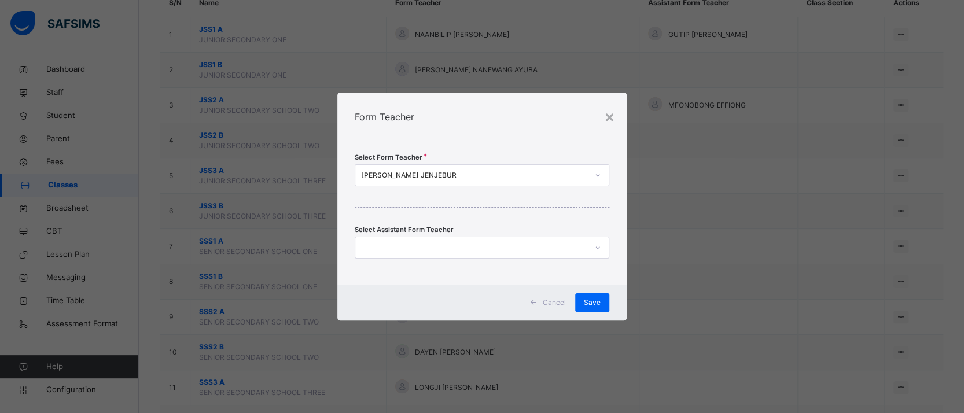
click at [580, 168] on div "[PERSON_NAME] JENJEBUR" at bounding box center [470, 176] width 231 height 18
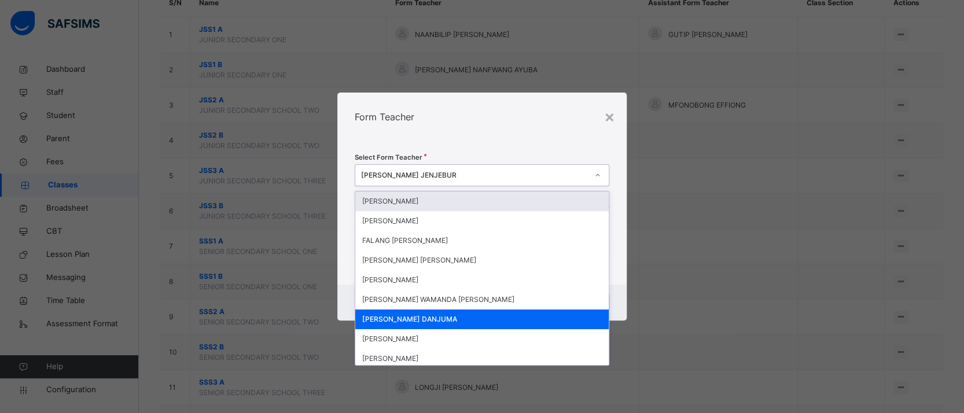
type input "*"
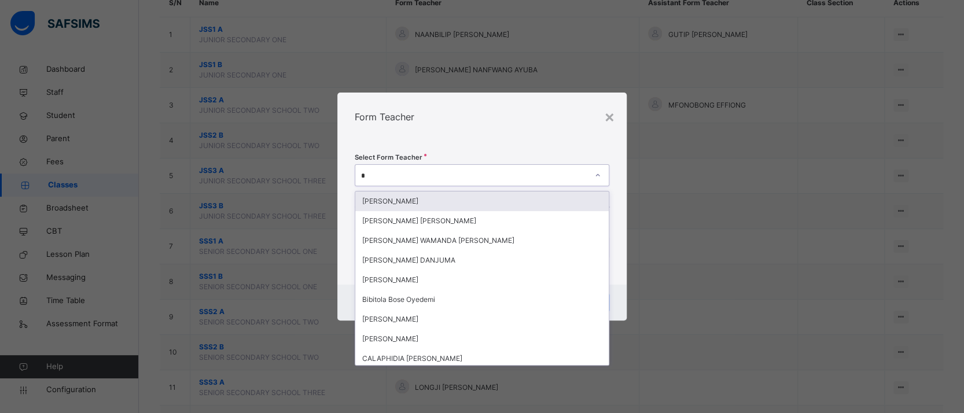
type input "**"
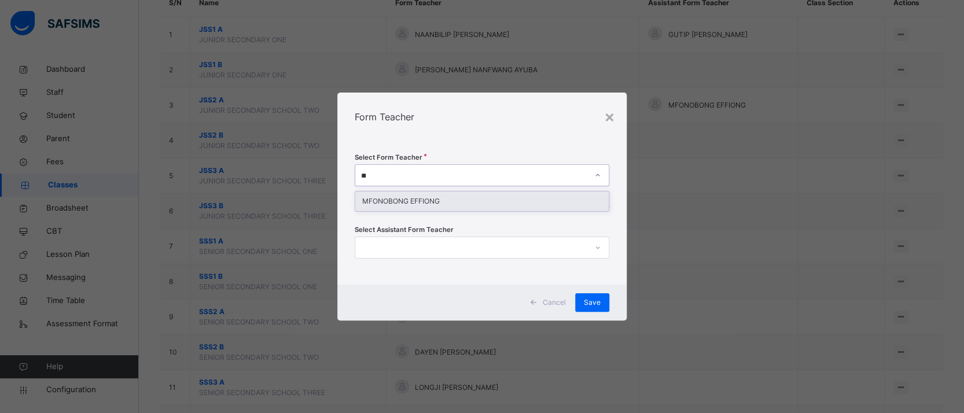
click at [532, 204] on div "MFONOBONG EFFIONG" at bounding box center [481, 202] width 253 height 20
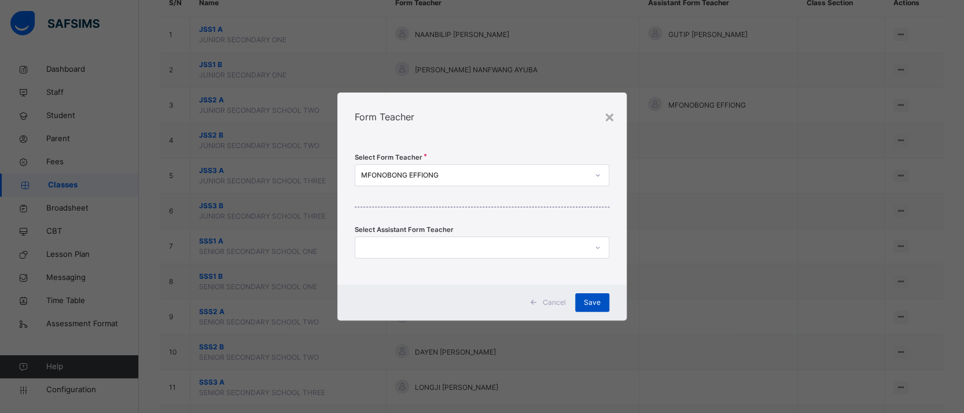
click at [593, 299] on span "Save" at bounding box center [592, 302] width 17 height 10
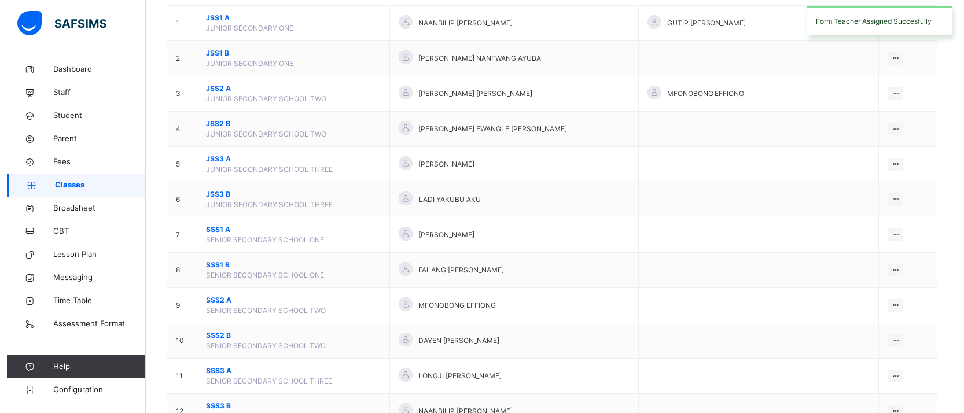
scroll to position [175, 0]
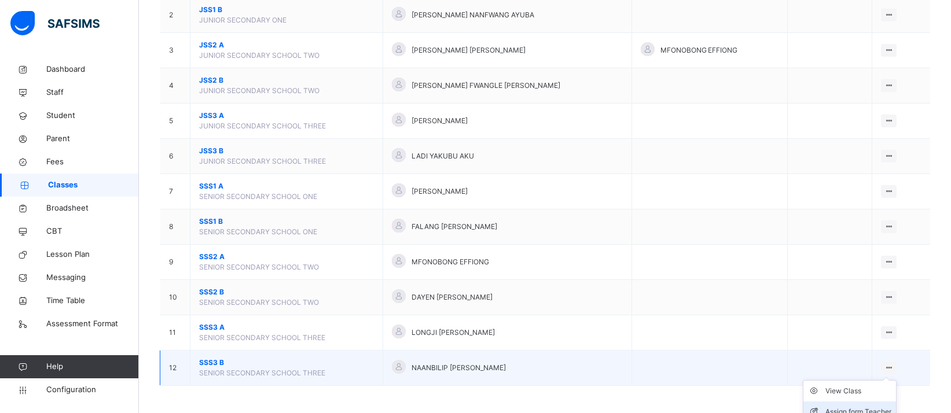
click at [860, 405] on li "Assign form Teacher" at bounding box center [849, 412] width 93 height 21
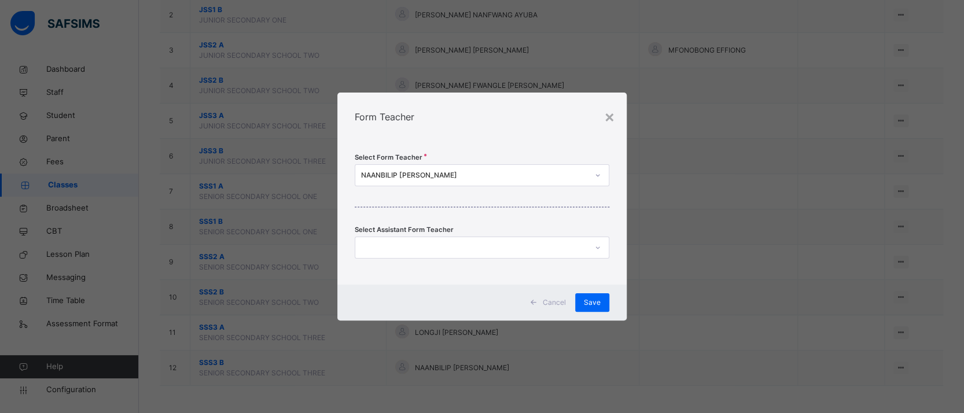
click at [548, 181] on div "NAANBILIP [PERSON_NAME]" at bounding box center [470, 176] width 231 height 18
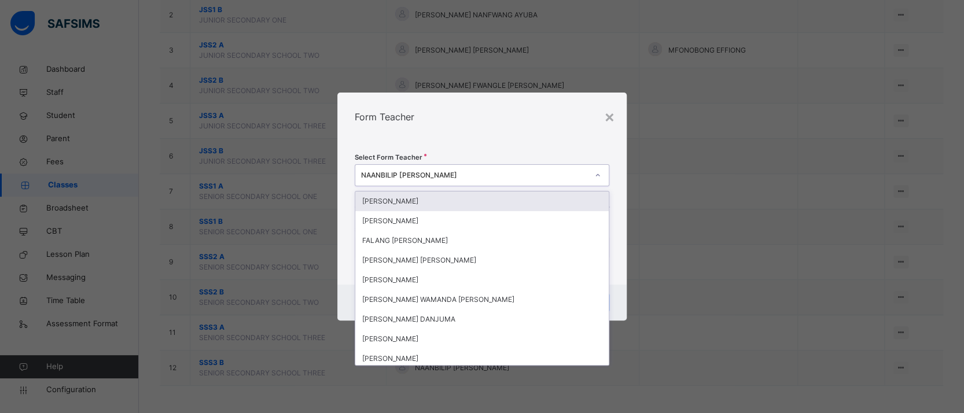
type input "*"
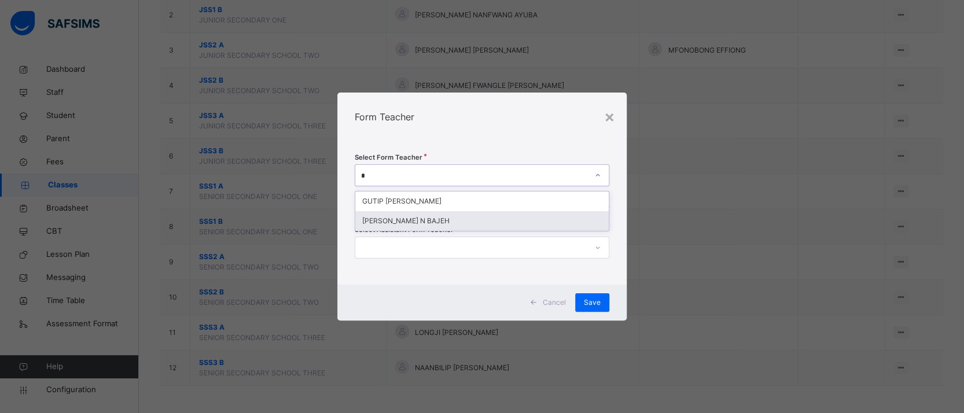
click at [505, 219] on div "VICKY N BAJEH" at bounding box center [481, 221] width 253 height 20
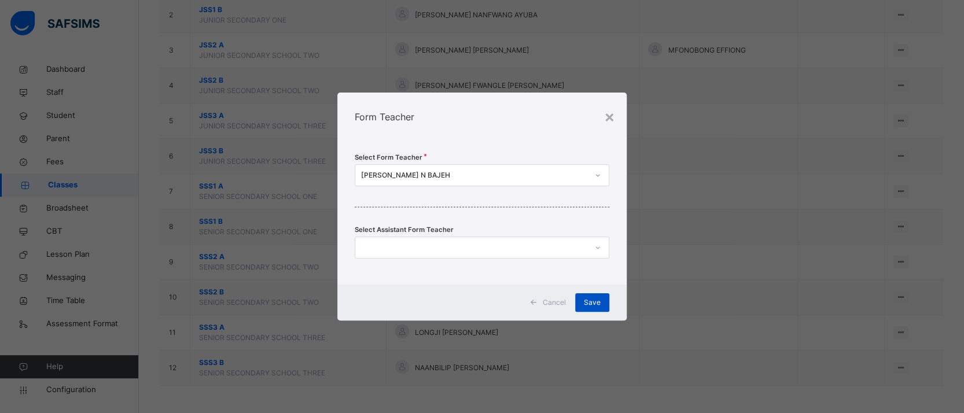
click at [591, 300] on span "Save" at bounding box center [592, 302] width 17 height 10
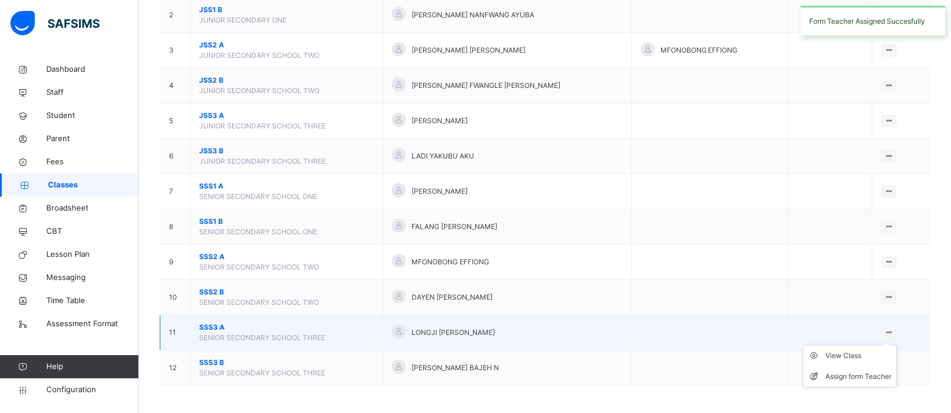
click at [894, 330] on icon at bounding box center [889, 332] width 10 height 9
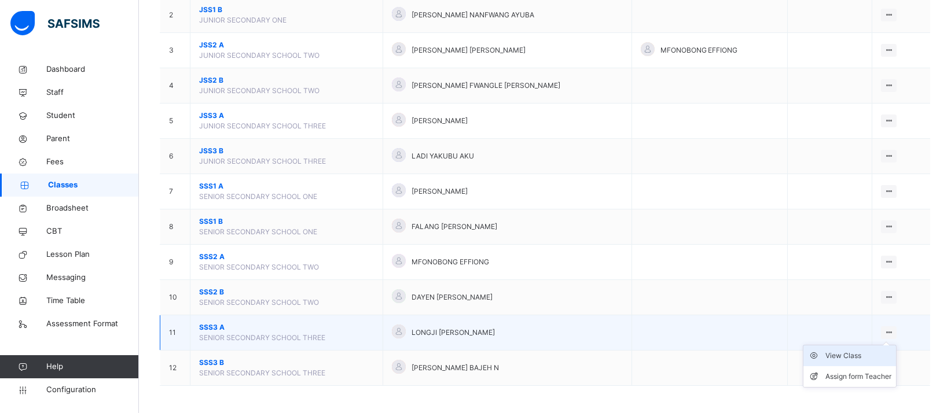
click at [873, 354] on div "View Class" at bounding box center [858, 356] width 66 height 12
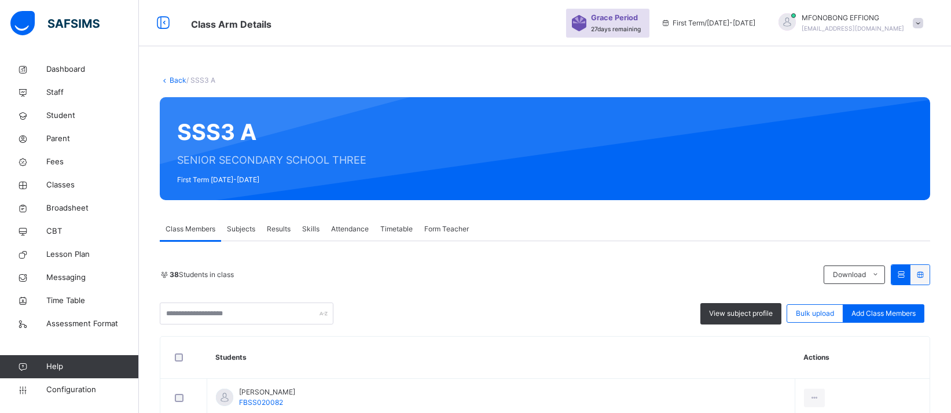
click at [473, 225] on div "Form Teacher" at bounding box center [446, 229] width 56 height 23
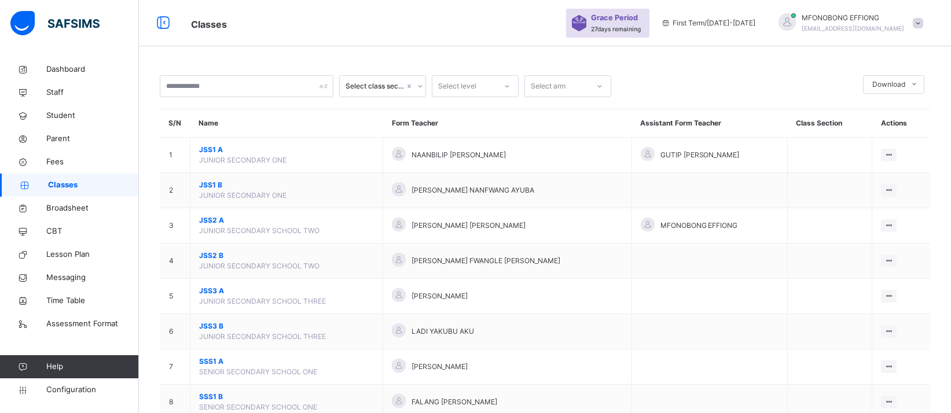
scroll to position [175, 0]
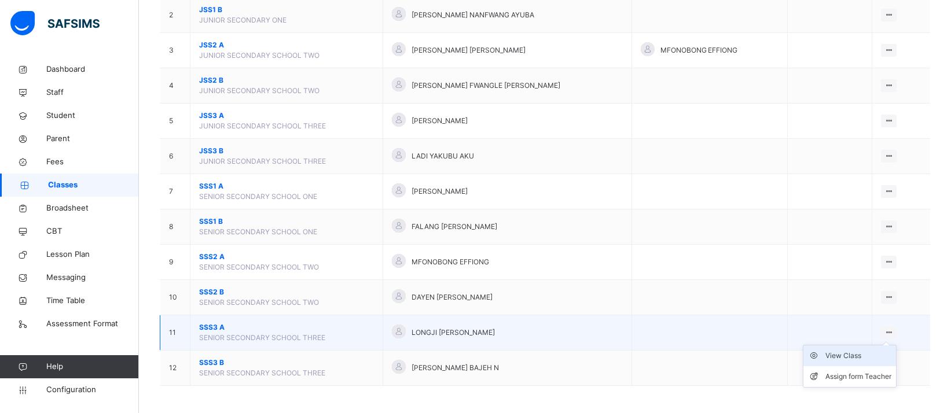
click at [870, 352] on div "View Class" at bounding box center [858, 356] width 66 height 12
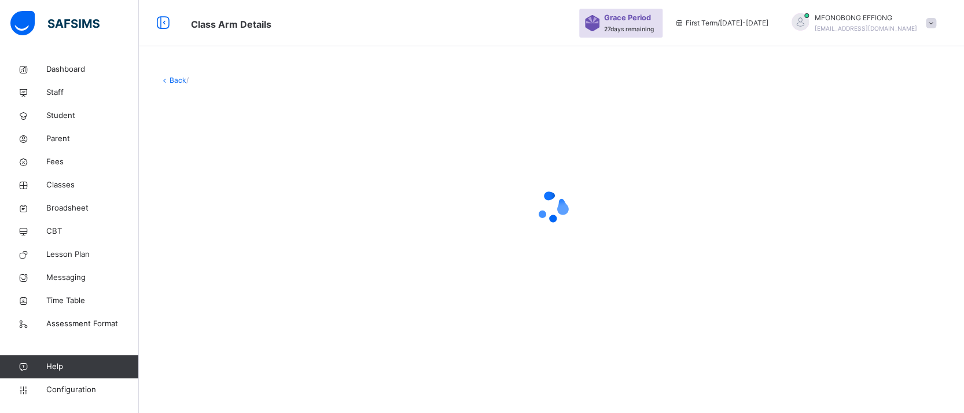
drag, startPoint x: 870, startPoint y: 352, endPoint x: 885, endPoint y: 308, distance: 46.5
click at [870, 355] on div "Back /" at bounding box center [551, 206] width 825 height 413
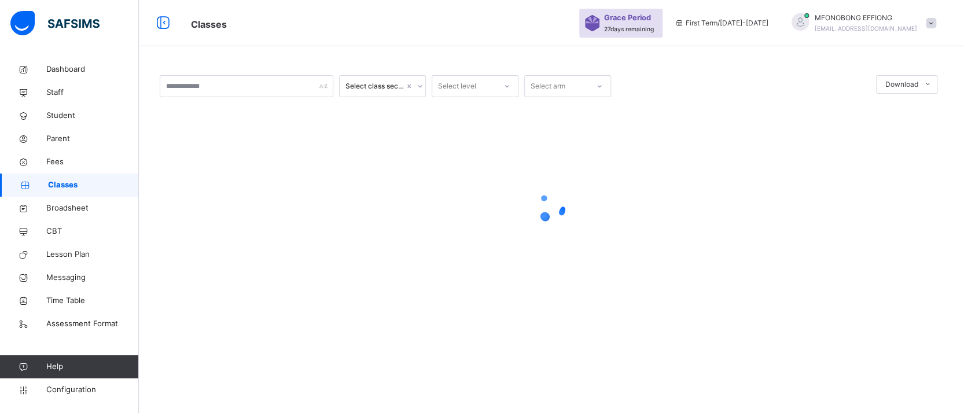
click at [950, 310] on div "Select class section Select level Select arm Download Pdf Report Excel Report ×…" at bounding box center [551, 196] width 825 height 277
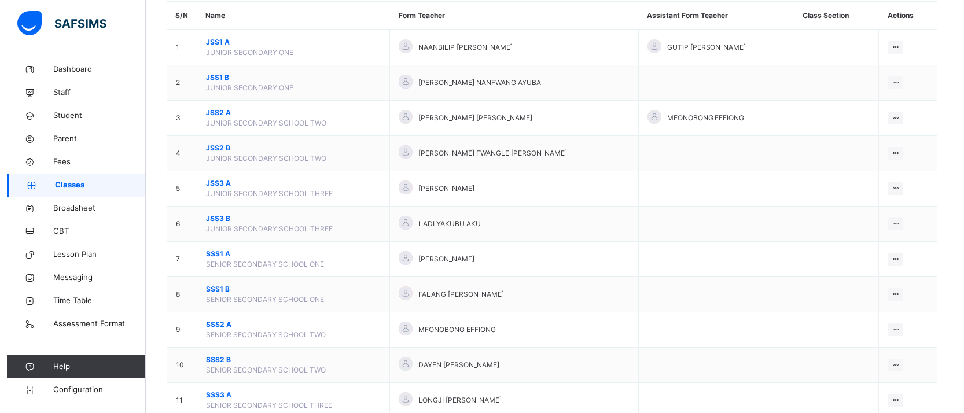
scroll to position [175, 0]
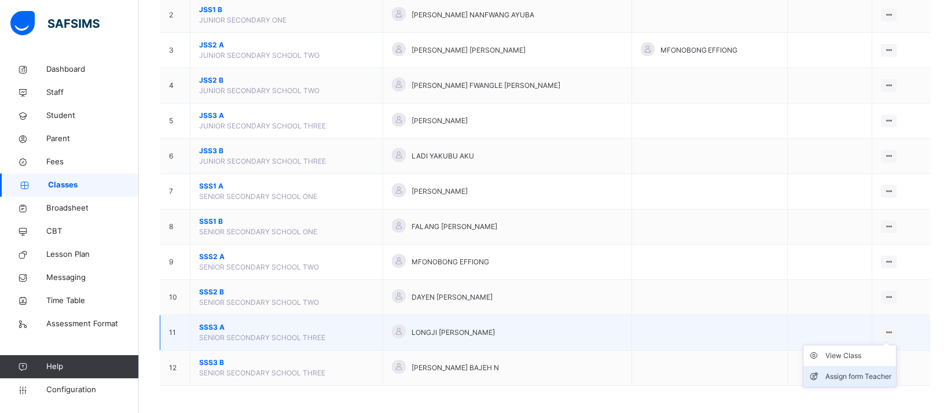
click at [877, 372] on div "Assign form Teacher" at bounding box center [858, 377] width 66 height 12
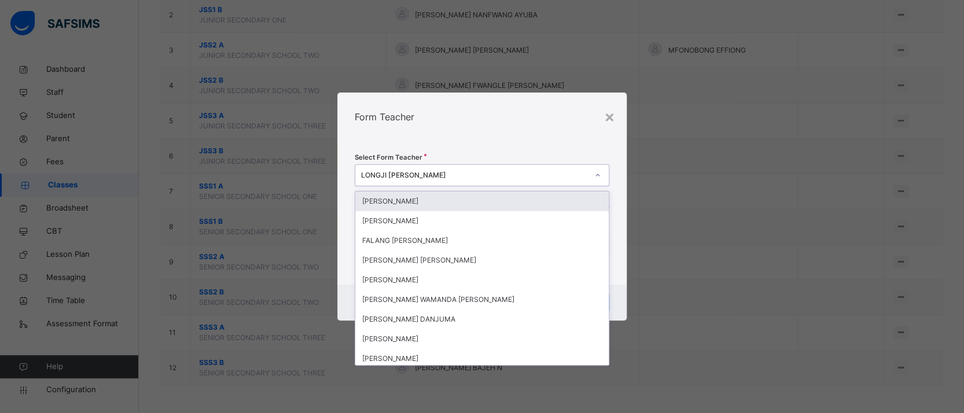
click at [567, 179] on div "LONGJI [PERSON_NAME]" at bounding box center [474, 175] width 227 height 10
type input "**"
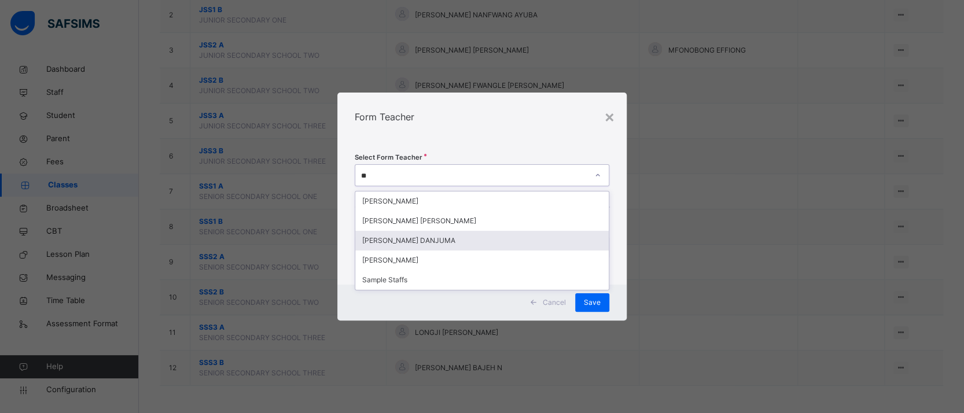
click at [506, 246] on div "SAMSON JENJEBUR DANJUMA" at bounding box center [481, 241] width 253 height 20
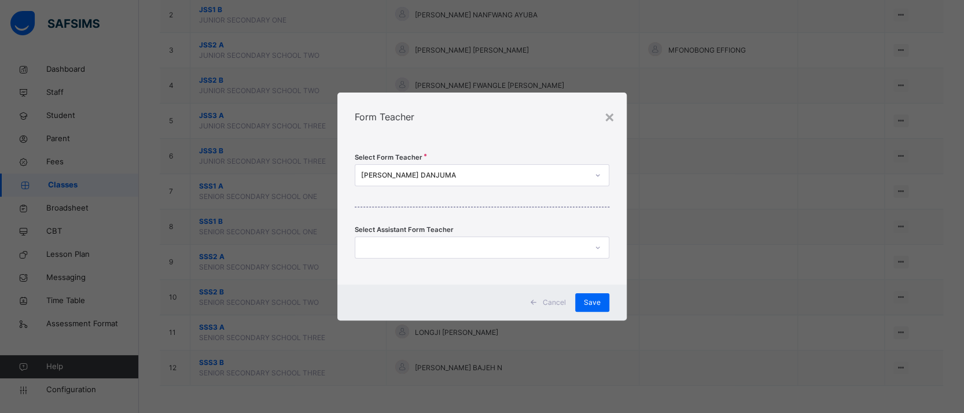
click at [581, 145] on div "Select Form Teacher SAMSON JENJEBUR DANJUMA Select Assistant Form Teacher" at bounding box center [481, 213] width 289 height 144
click at [577, 299] on div "Save" at bounding box center [592, 302] width 34 height 19
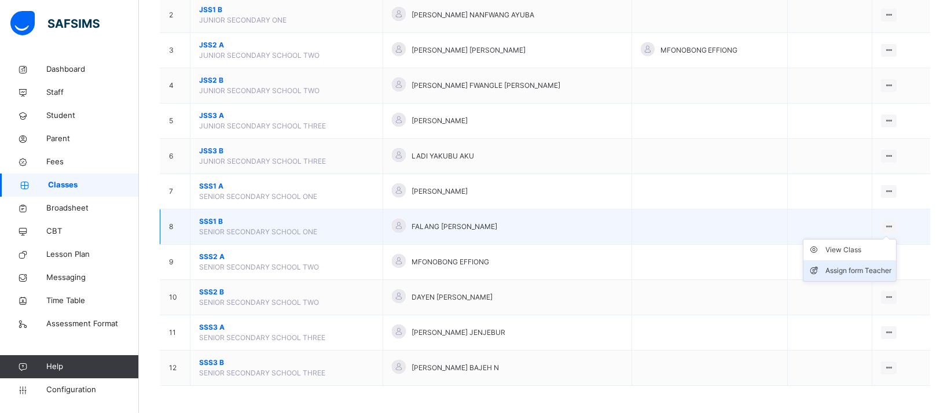
click at [861, 278] on li "Assign form Teacher" at bounding box center [849, 270] width 93 height 21
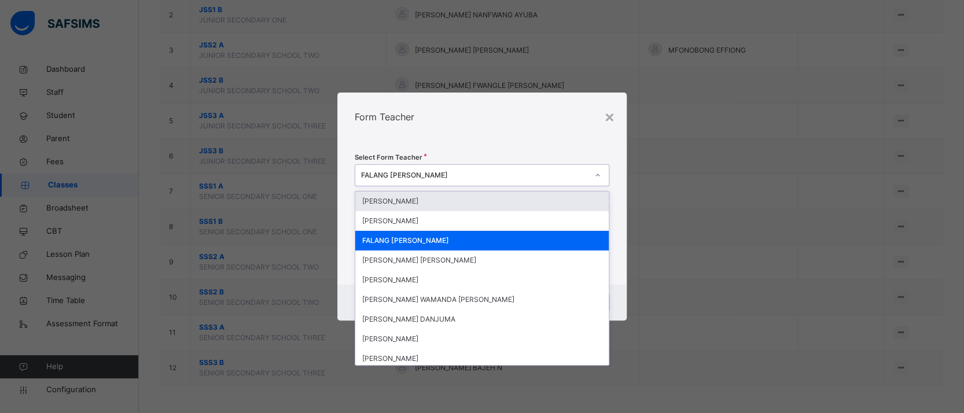
click at [600, 177] on icon at bounding box center [597, 176] width 7 height 12
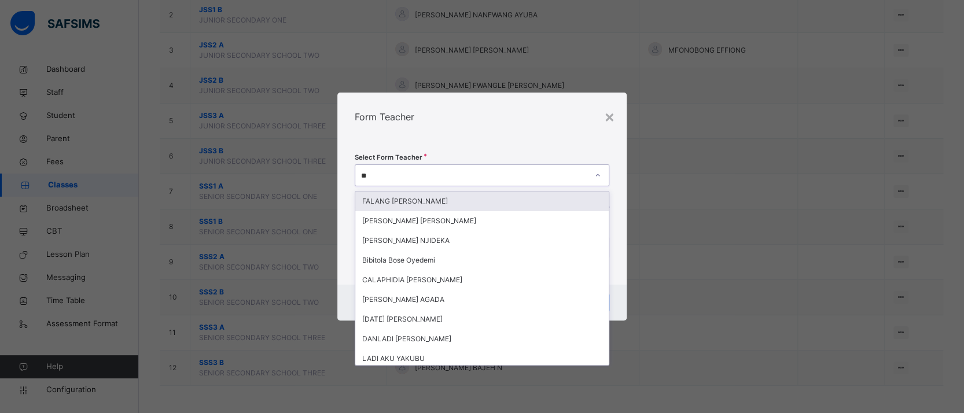
type input "***"
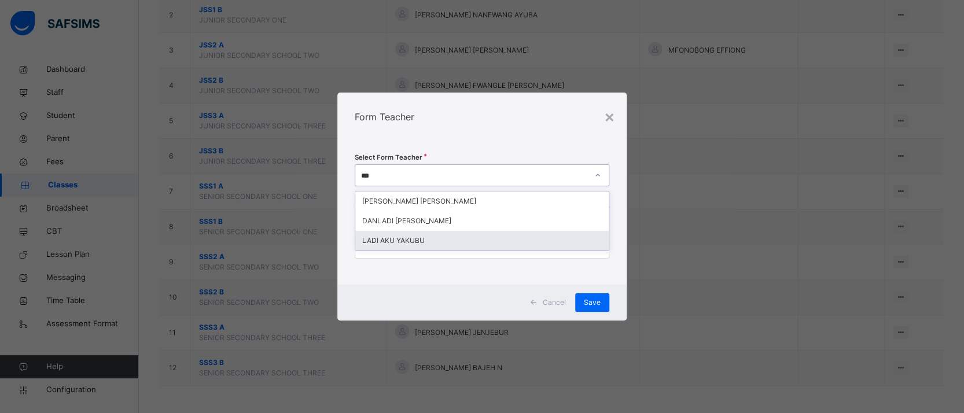
click at [513, 238] on div "LADI AKU YAKUBU" at bounding box center [481, 241] width 253 height 20
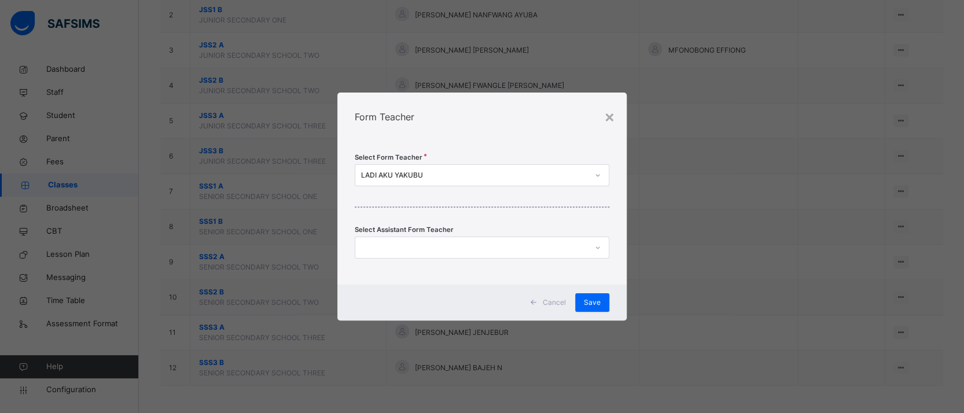
click at [509, 297] on div "Cancel Save" at bounding box center [481, 303] width 289 height 36
click at [612, 311] on div "Cancel Save" at bounding box center [481, 303] width 289 height 36
click at [597, 305] on span "Save" at bounding box center [592, 302] width 17 height 10
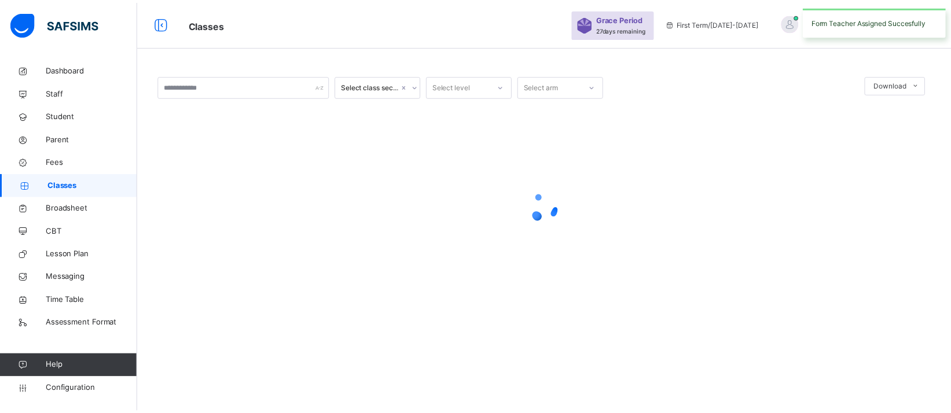
scroll to position [0, 0]
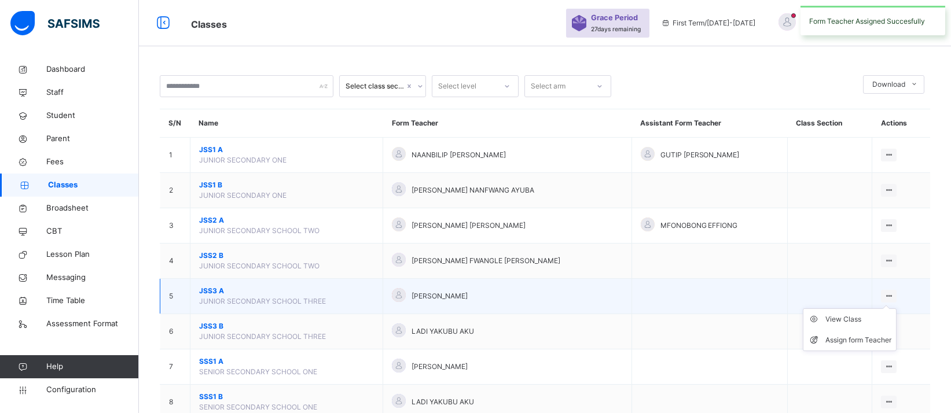
click at [896, 308] on ul "View Class Assign form Teacher" at bounding box center [850, 329] width 94 height 43
click at [859, 319] on div "View Class" at bounding box center [858, 320] width 66 height 12
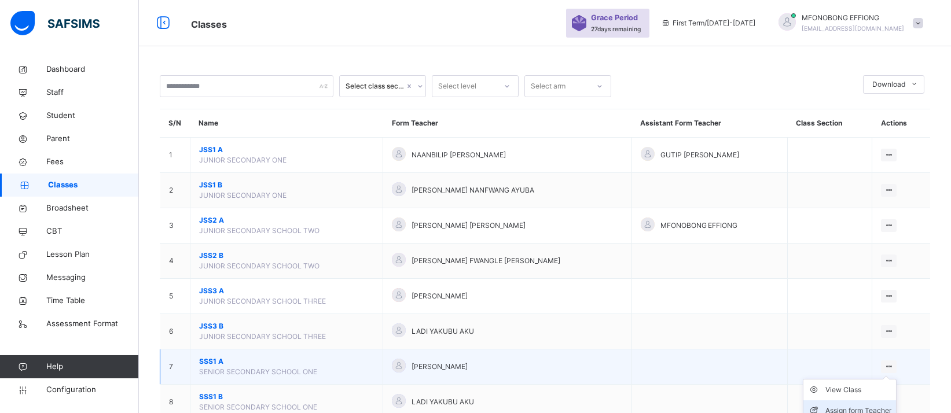
click at [864, 406] on div "Assign form Teacher" at bounding box center [858, 411] width 66 height 12
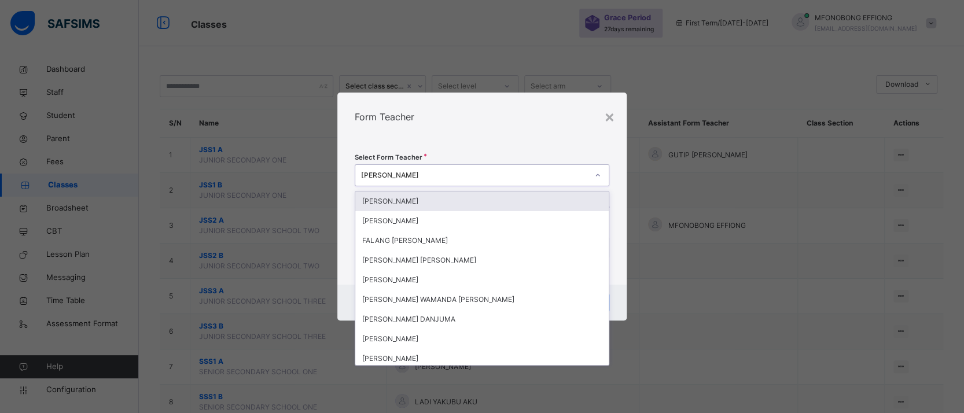
click at [547, 168] on div "[PERSON_NAME]" at bounding box center [470, 176] width 231 height 18
type input "**"
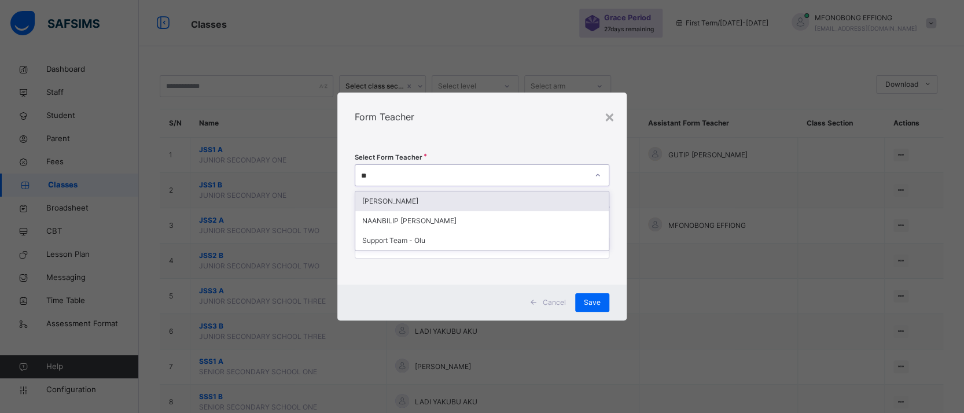
click at [519, 205] on div "PONMAK PETER" at bounding box center [481, 202] width 253 height 20
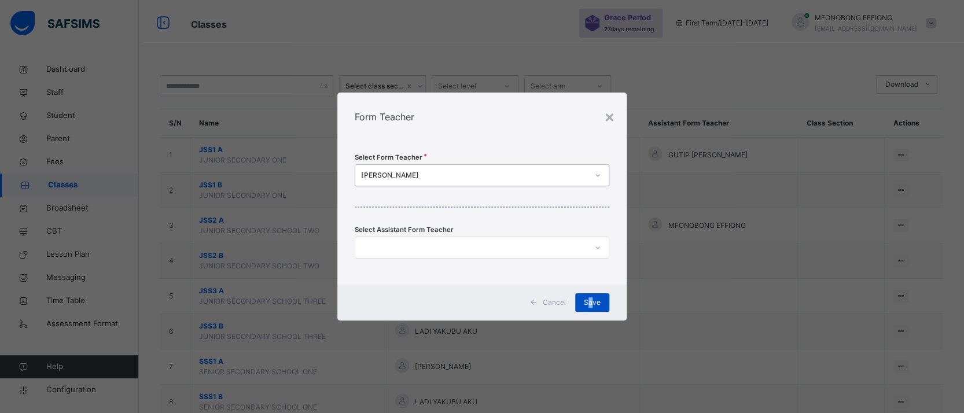
click at [591, 300] on span "Save" at bounding box center [592, 302] width 17 height 10
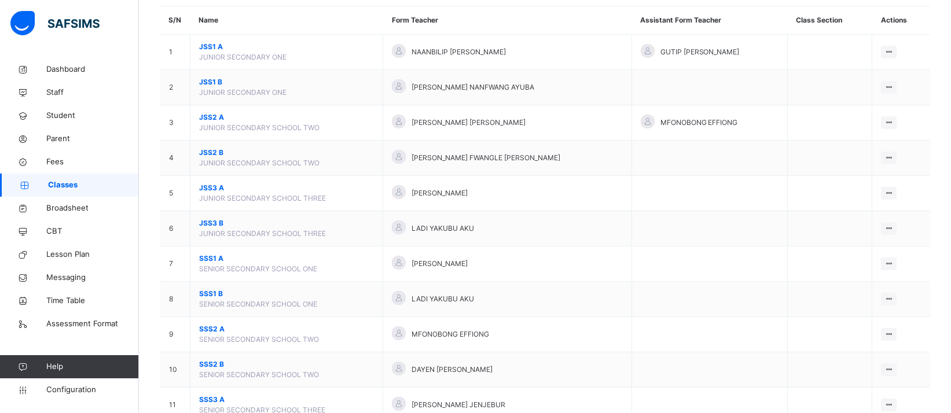
scroll to position [104, 0]
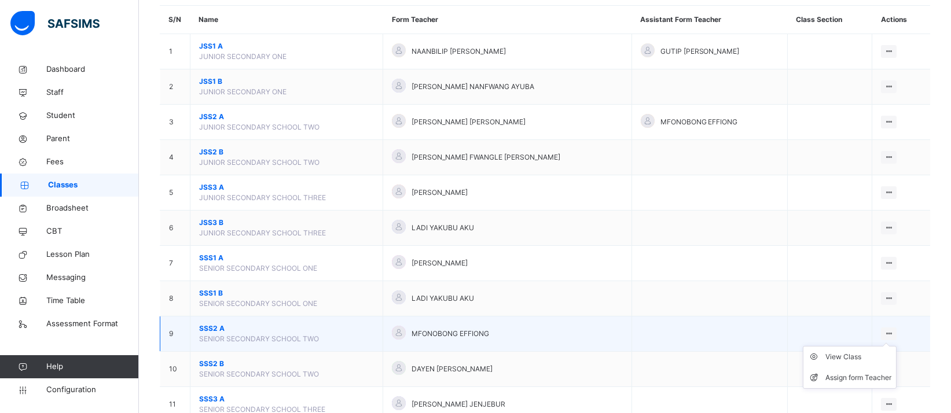
click at [894, 346] on ul "View Class Assign form Teacher" at bounding box center [850, 367] width 94 height 43
click at [850, 356] on div "View Class" at bounding box center [858, 357] width 66 height 12
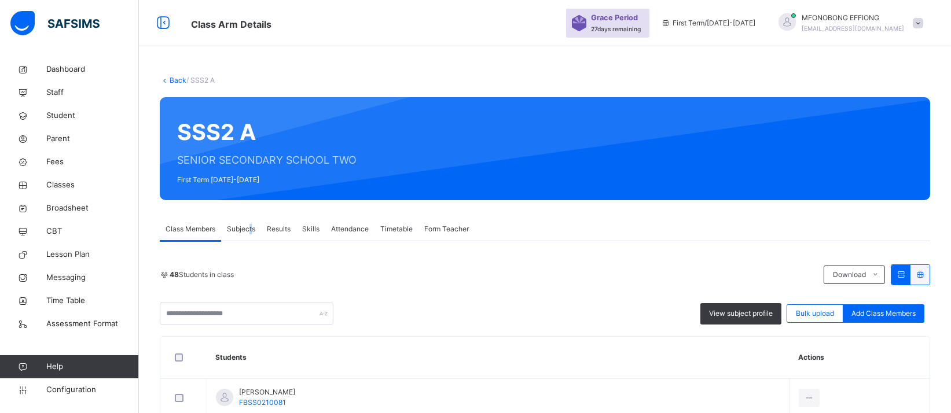
click at [249, 228] on span "Subjects" at bounding box center [241, 229] width 28 height 10
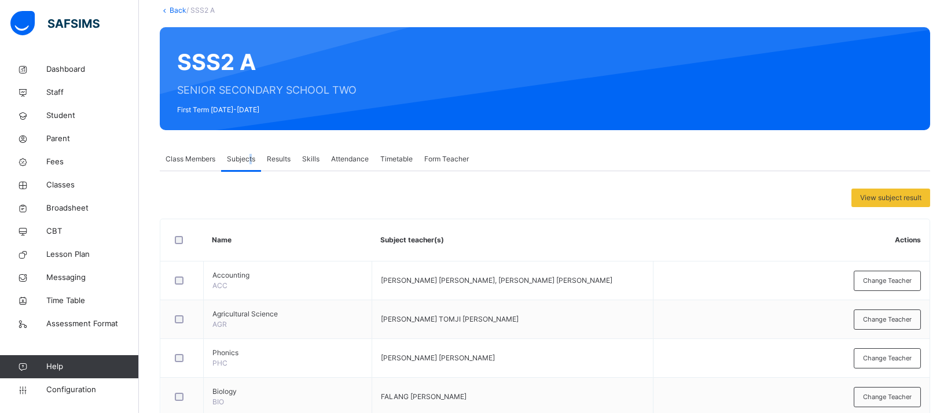
scroll to position [58, 0]
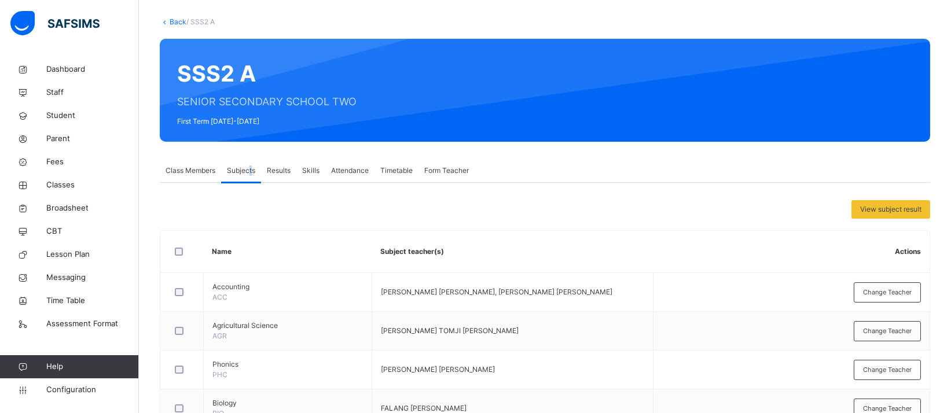
click at [196, 168] on span "Class Members" at bounding box center [191, 171] width 50 height 10
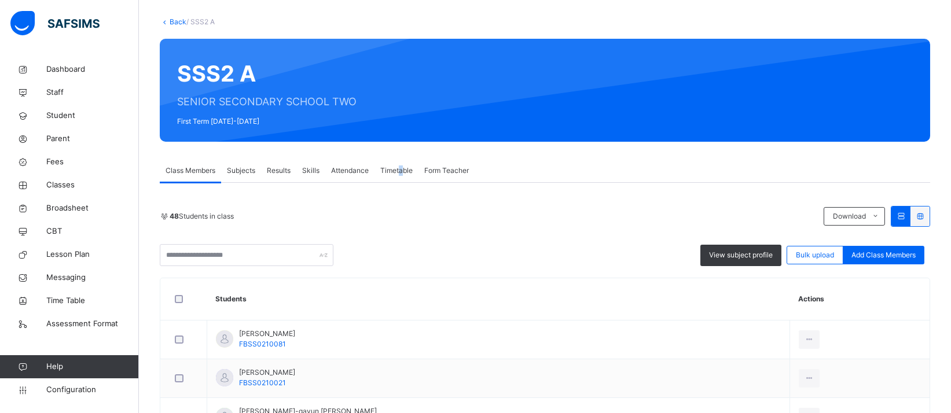
click at [400, 166] on span "Timetable" at bounding box center [396, 171] width 32 height 10
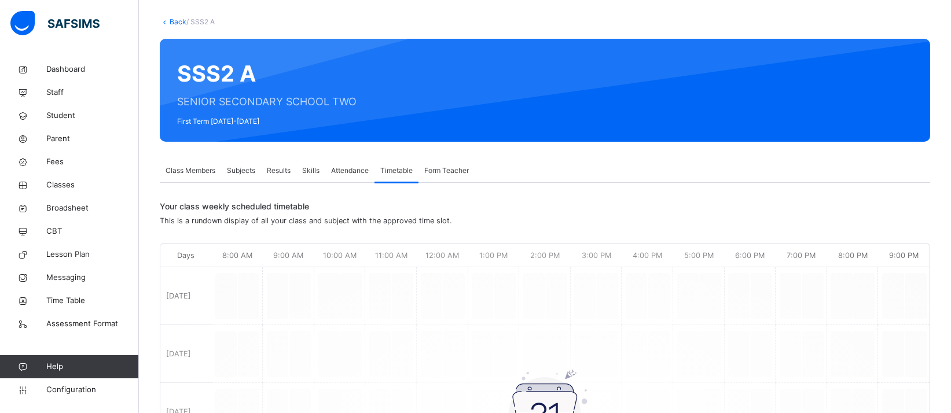
click at [235, 176] on div "Subjects" at bounding box center [241, 170] width 40 height 23
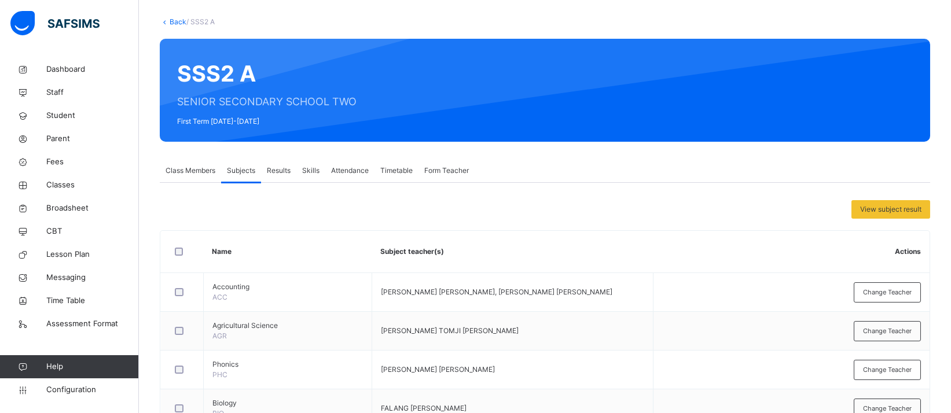
click at [196, 176] on div "Class Members" at bounding box center [190, 170] width 61 height 23
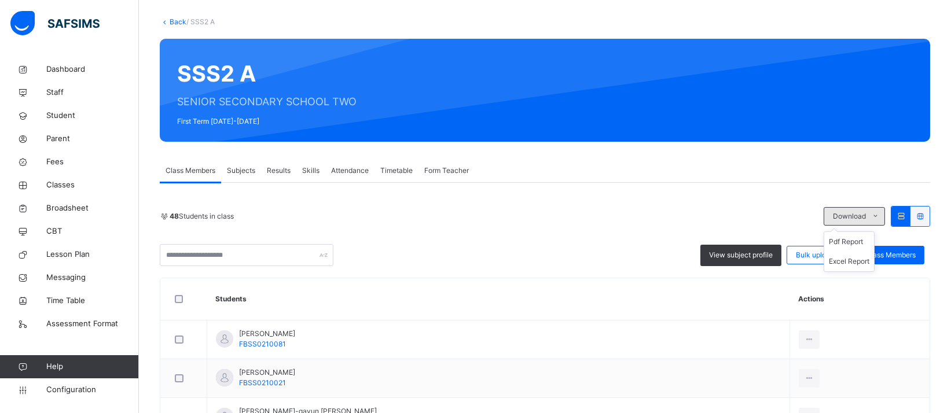
click at [880, 217] on icon at bounding box center [875, 216] width 9 height 9
click at [863, 259] on li "Excel Report" at bounding box center [849, 262] width 50 height 20
